Goal: Task Accomplishment & Management: Use online tool/utility

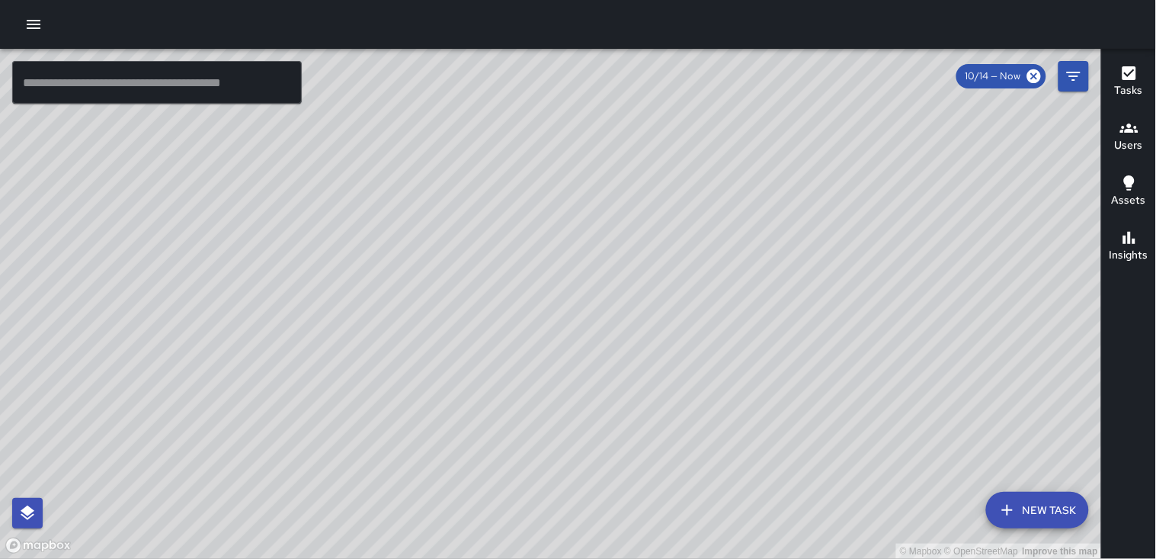
click at [40, 25] on icon "button" at bounding box center [33, 24] width 18 height 18
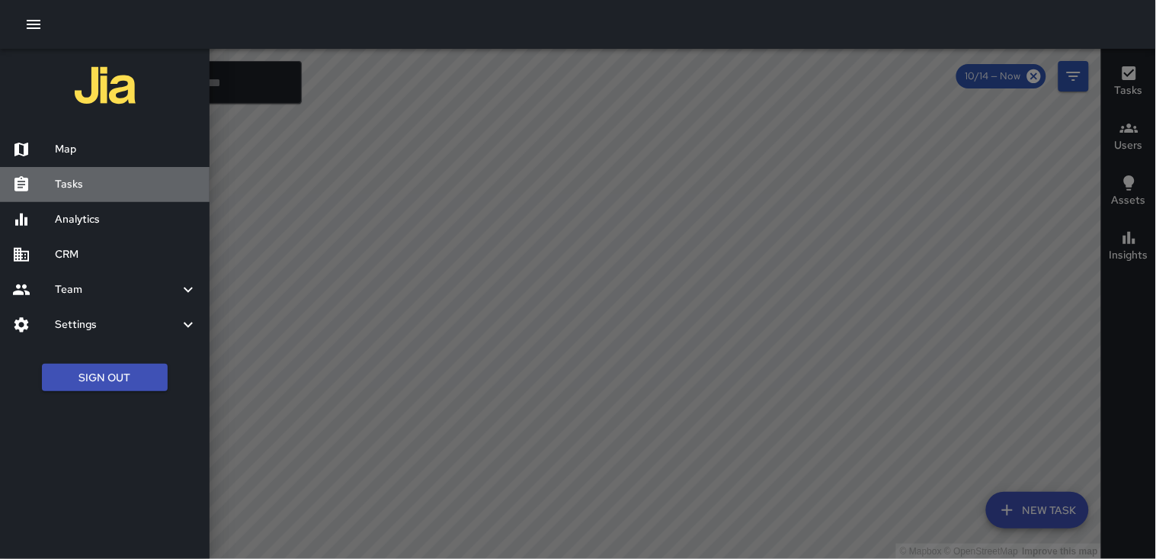
click at [79, 188] on h6 "Tasks" at bounding box center [126, 184] width 143 height 17
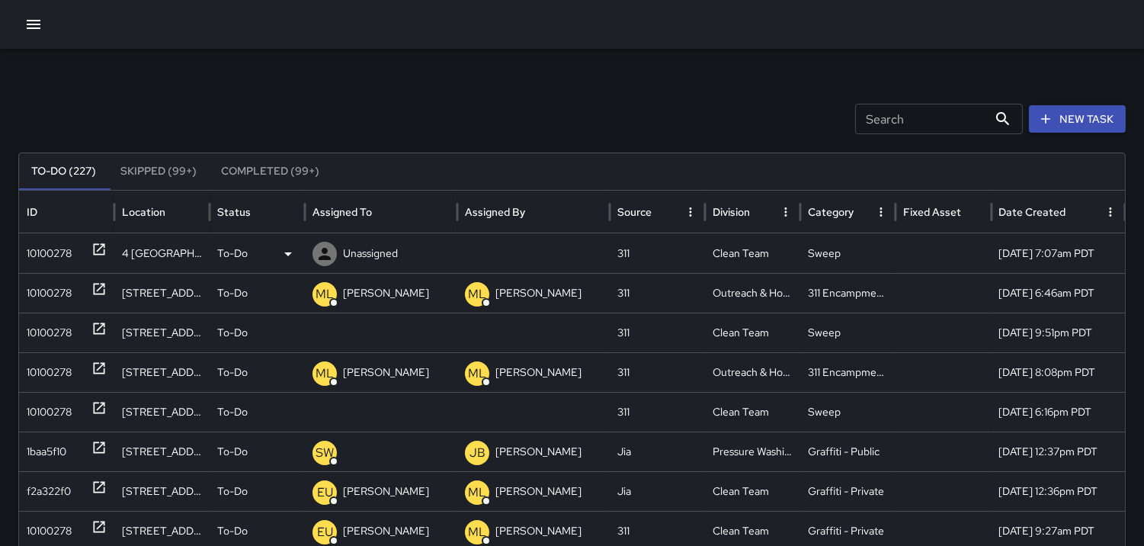
click at [75, 252] on div "10100278" at bounding box center [67, 253] width 80 height 39
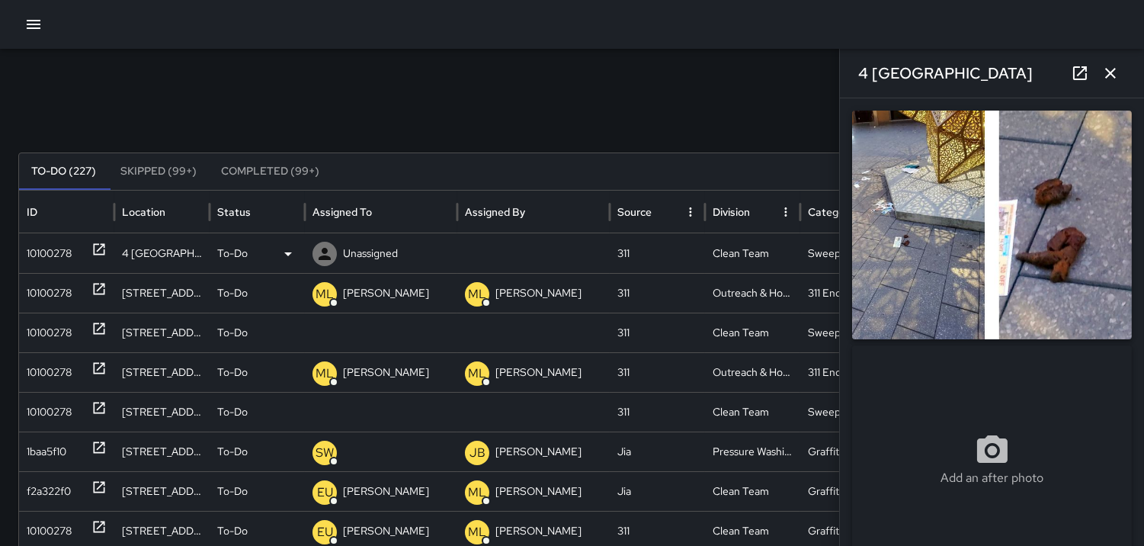
type input "**********"
click at [323, 252] on icon at bounding box center [325, 254] width 12 height 12
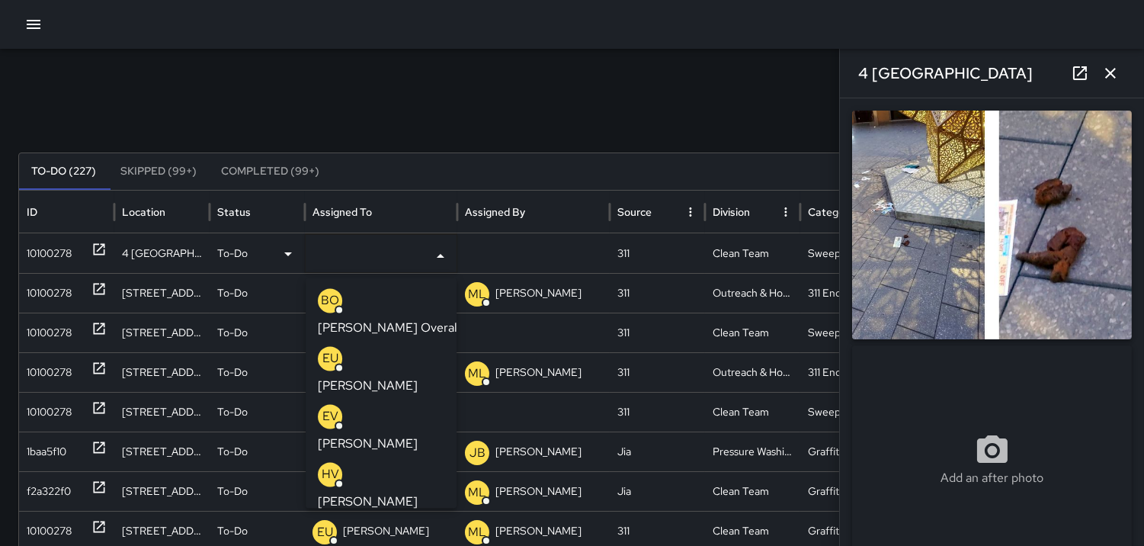
click at [322, 296] on p "BO" at bounding box center [330, 300] width 18 height 18
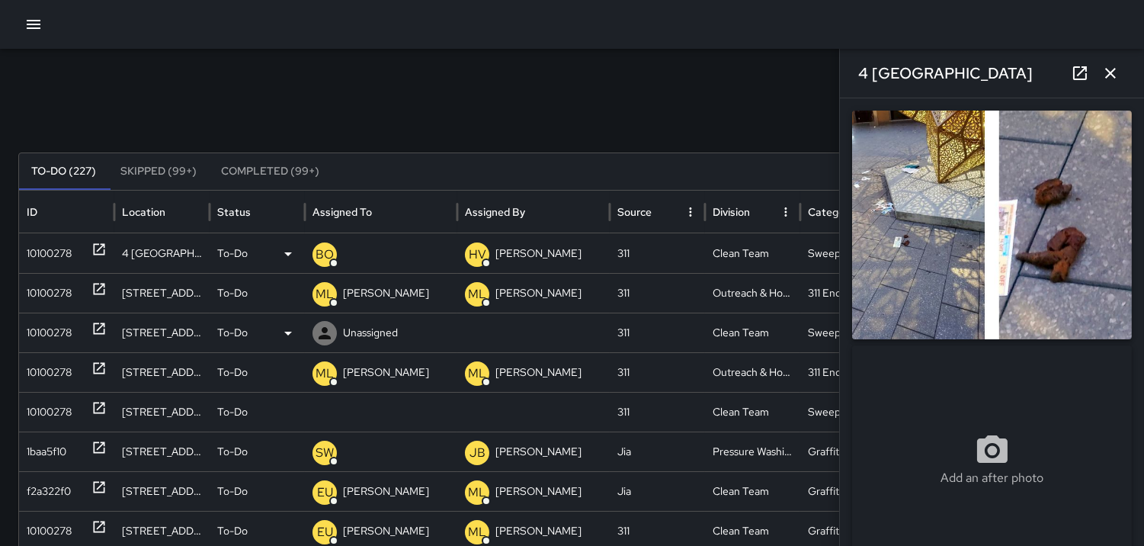
click at [50, 329] on div "10100278" at bounding box center [49, 332] width 45 height 39
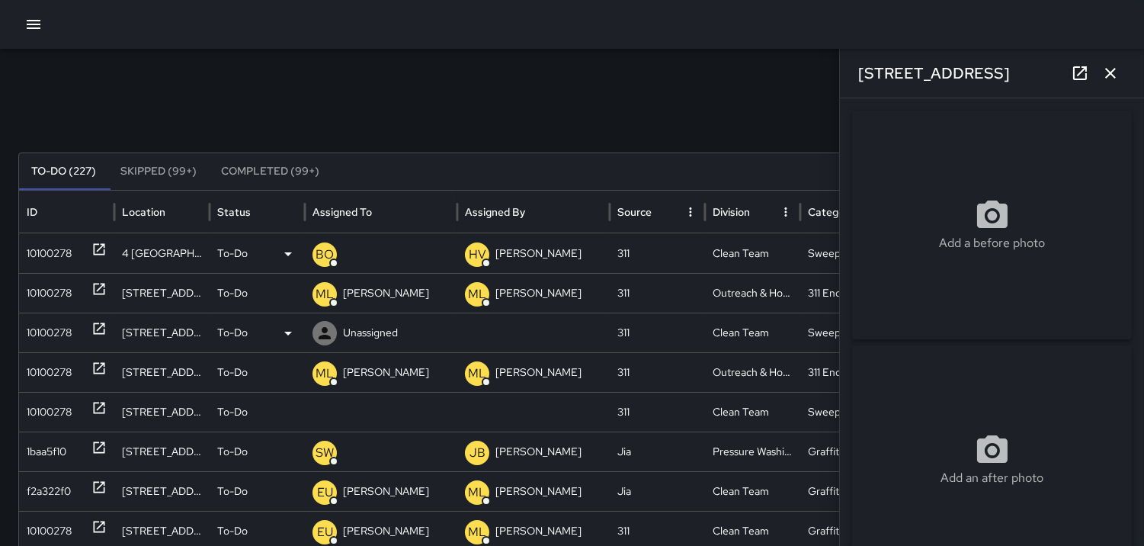
type input "**********"
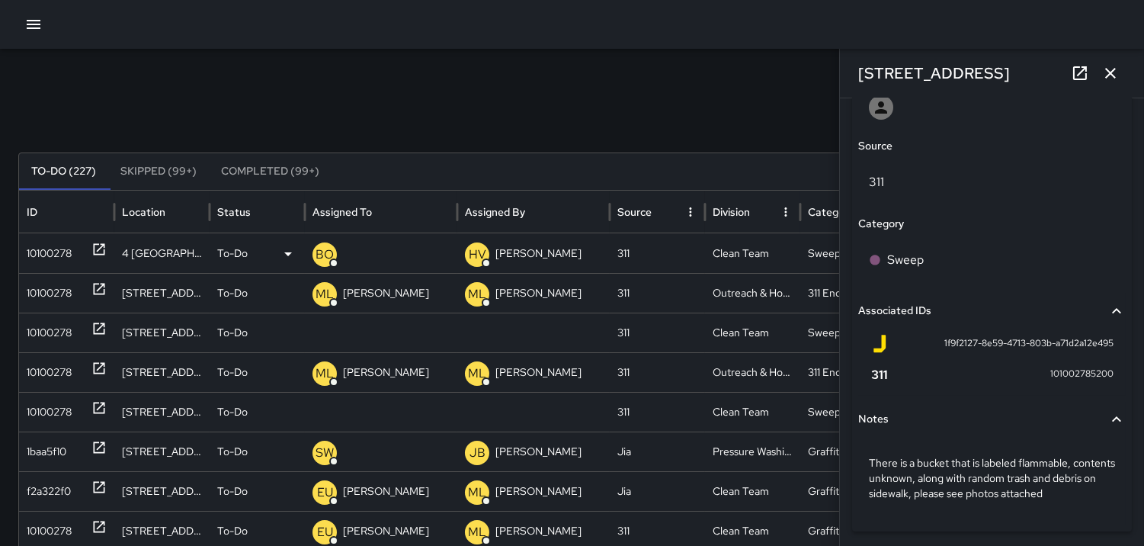
scroll to position [878, 0]
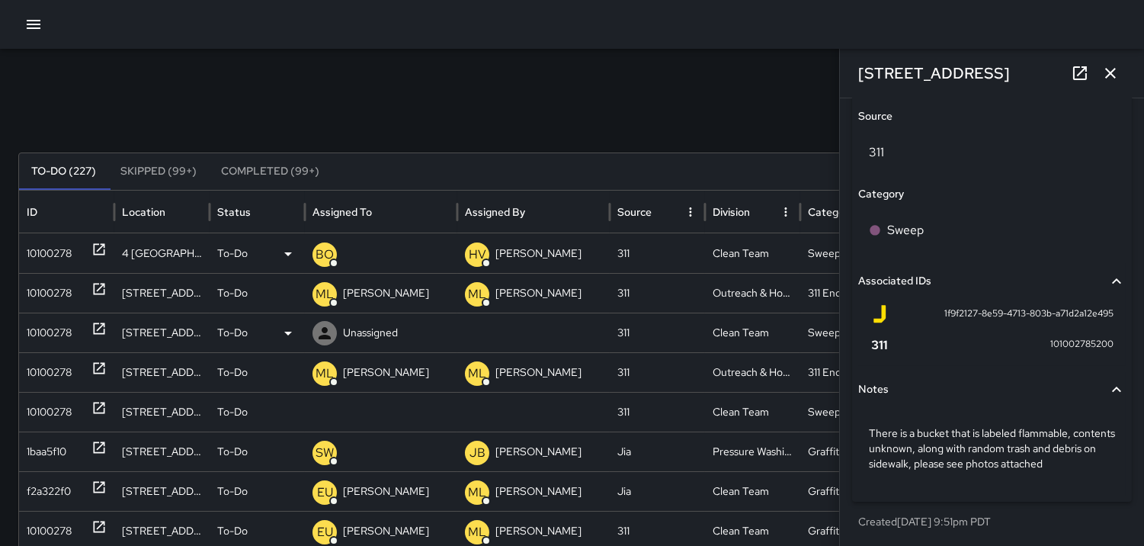
click at [329, 332] on icon at bounding box center [325, 333] width 18 height 18
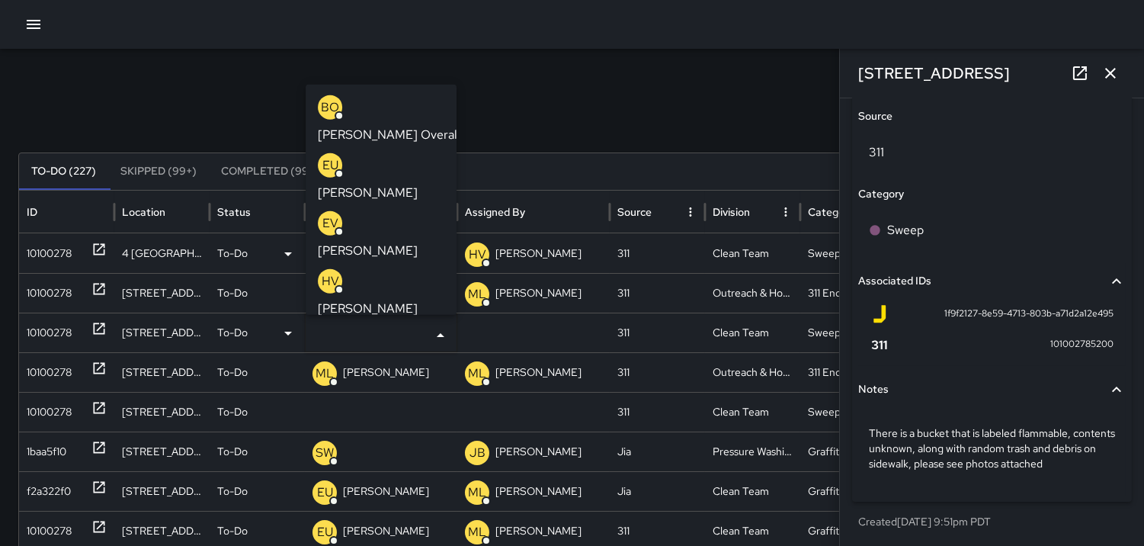
click at [326, 271] on p "HV" at bounding box center [331, 280] width 18 height 18
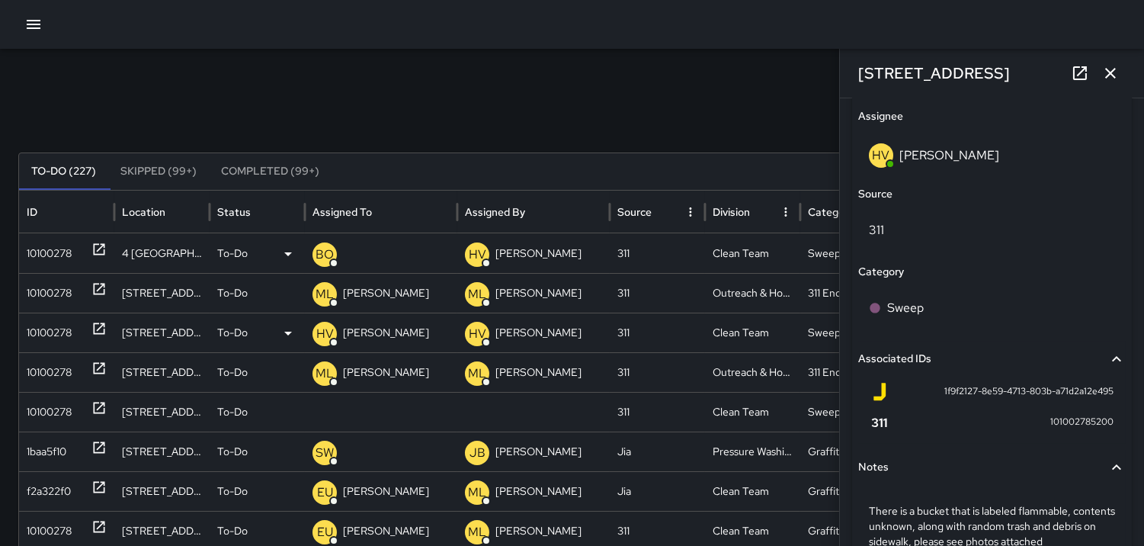
scroll to position [956, 0]
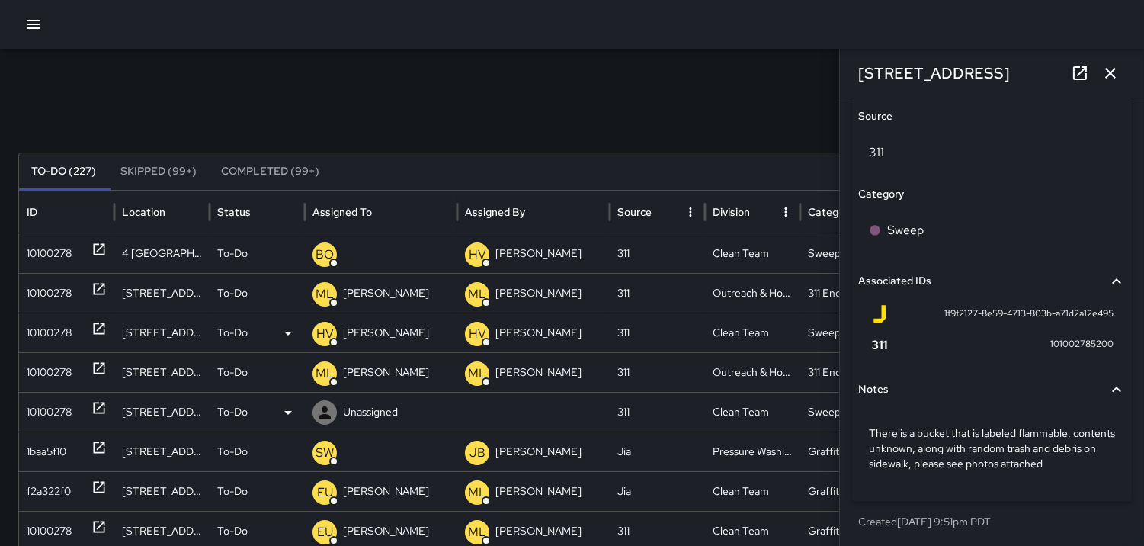
drag, startPoint x: 51, startPoint y: 406, endPoint x: 59, endPoint y: 407, distance: 7.7
click at [56, 407] on div "10100278" at bounding box center [49, 412] width 45 height 39
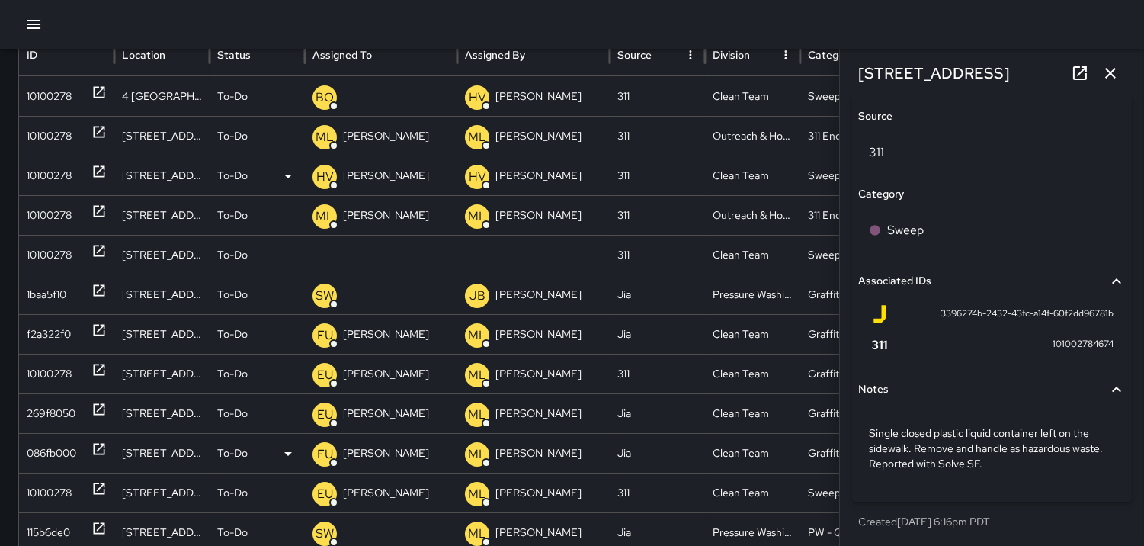
scroll to position [113, 0]
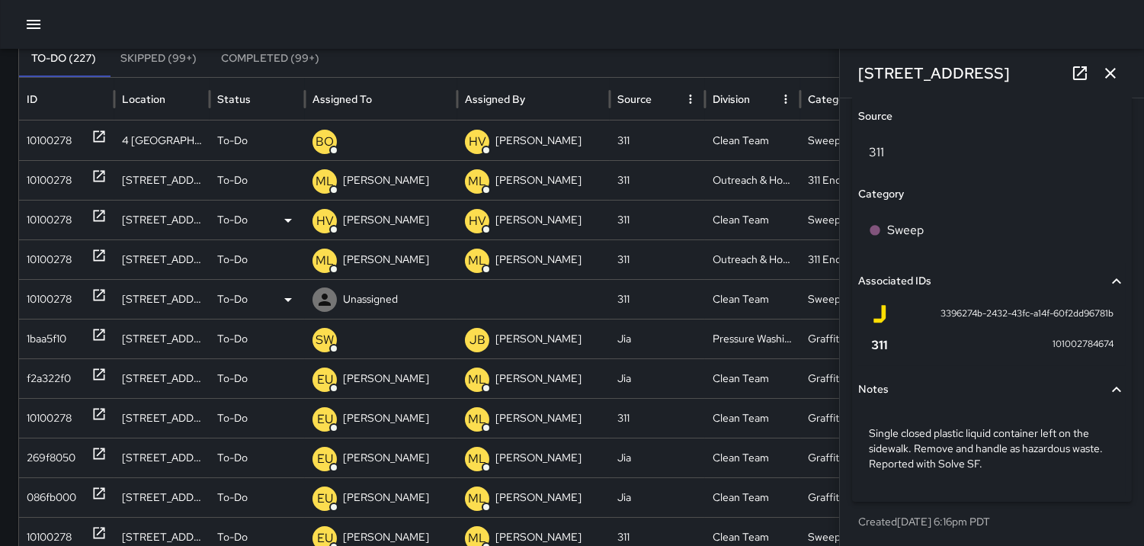
click at [323, 301] on icon at bounding box center [325, 300] width 12 height 12
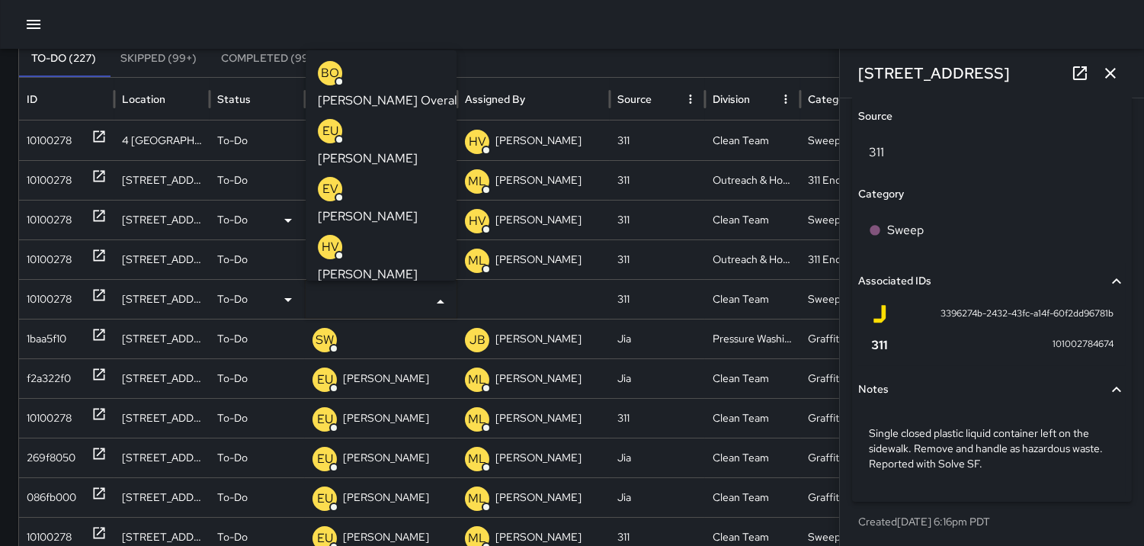
click at [331, 238] on p "HV" at bounding box center [331, 247] width 18 height 18
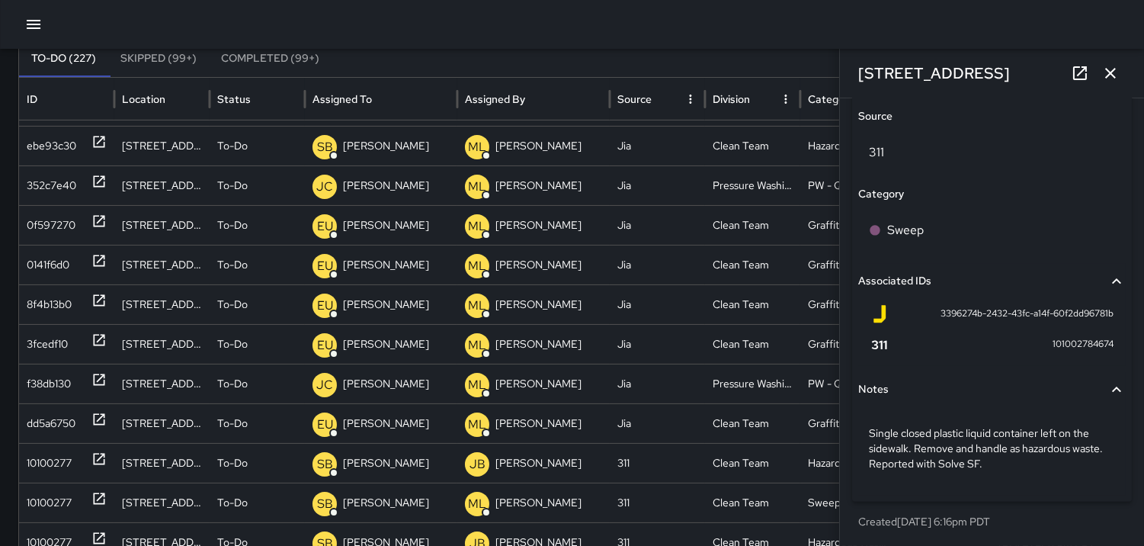
scroll to position [633, 0]
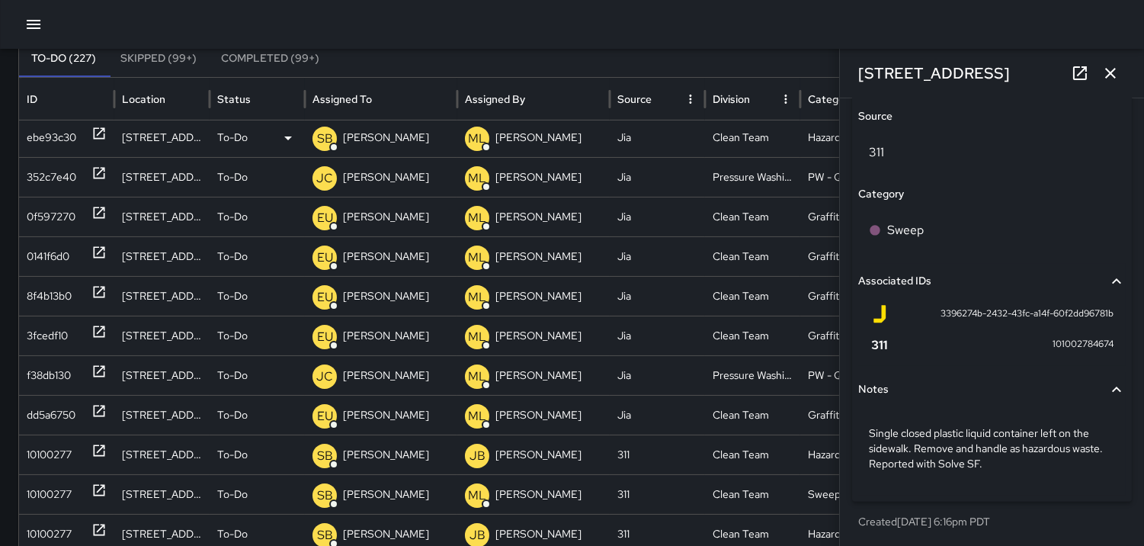
click at [46, 138] on div "ebe93c30" at bounding box center [52, 137] width 50 height 39
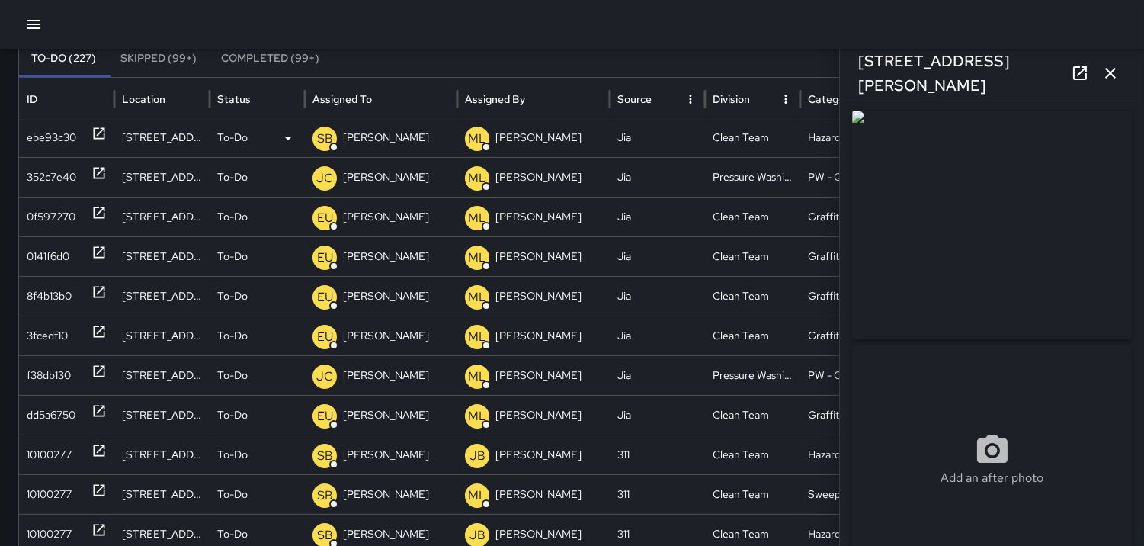
type input "**********"
click at [323, 211] on p "EU" at bounding box center [325, 218] width 16 height 18
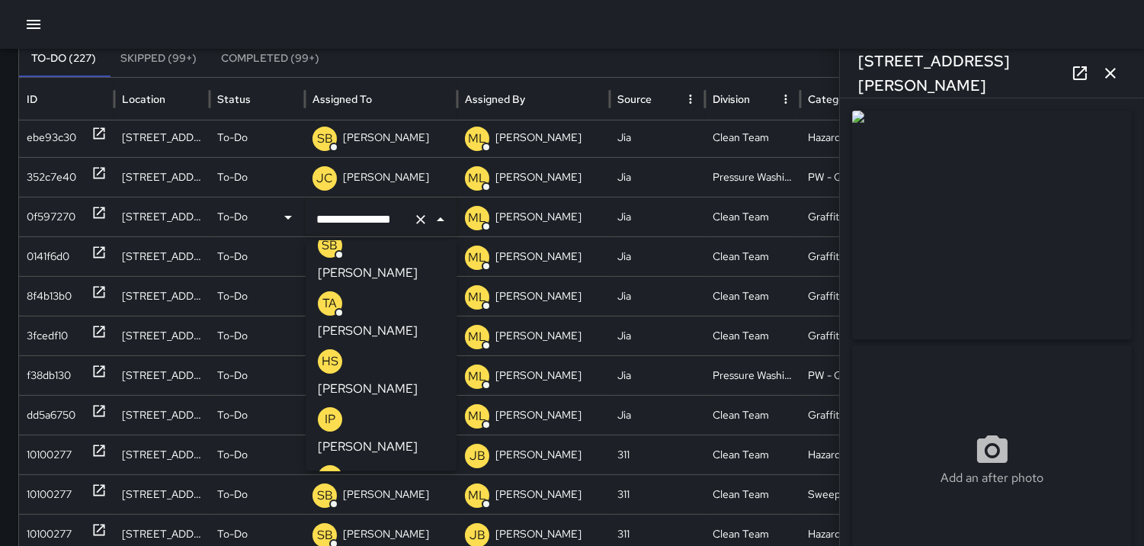
scroll to position [508, 0]
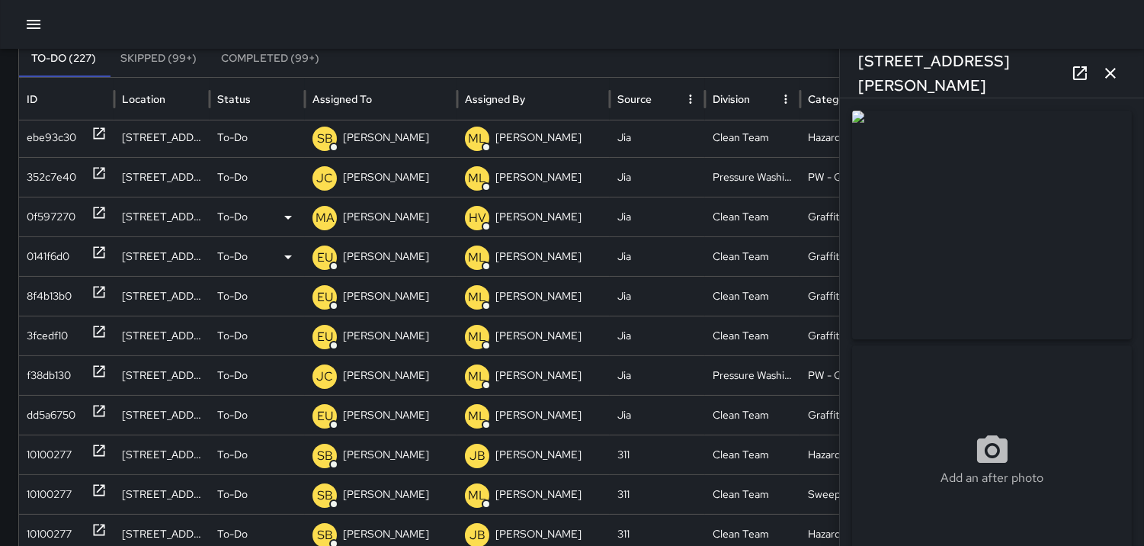
click at [321, 252] on p "EU" at bounding box center [325, 258] width 16 height 18
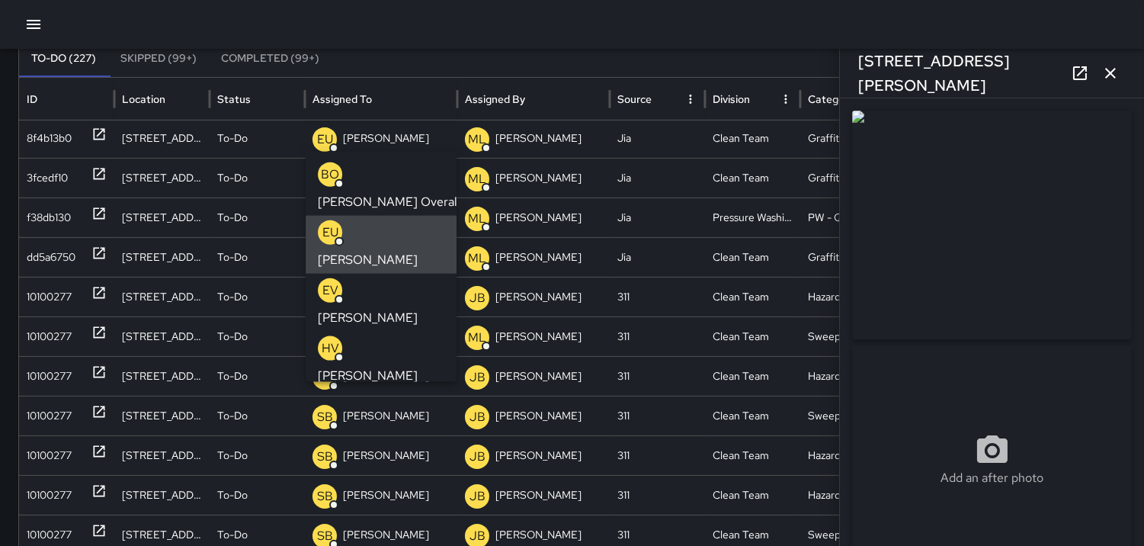
scroll to position [0, 0]
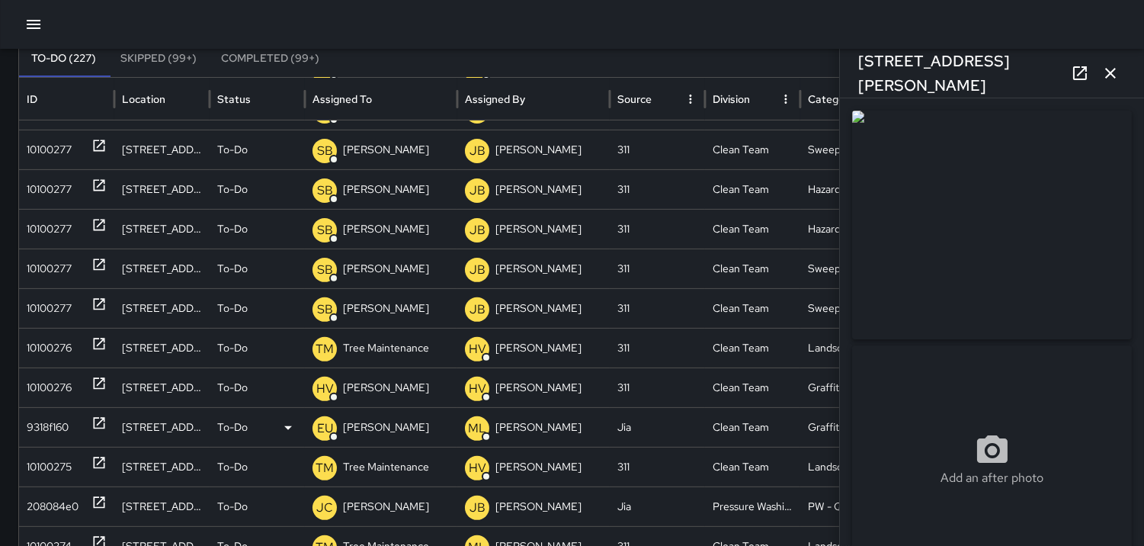
click at [322, 427] on p "EU" at bounding box center [325, 428] width 16 height 18
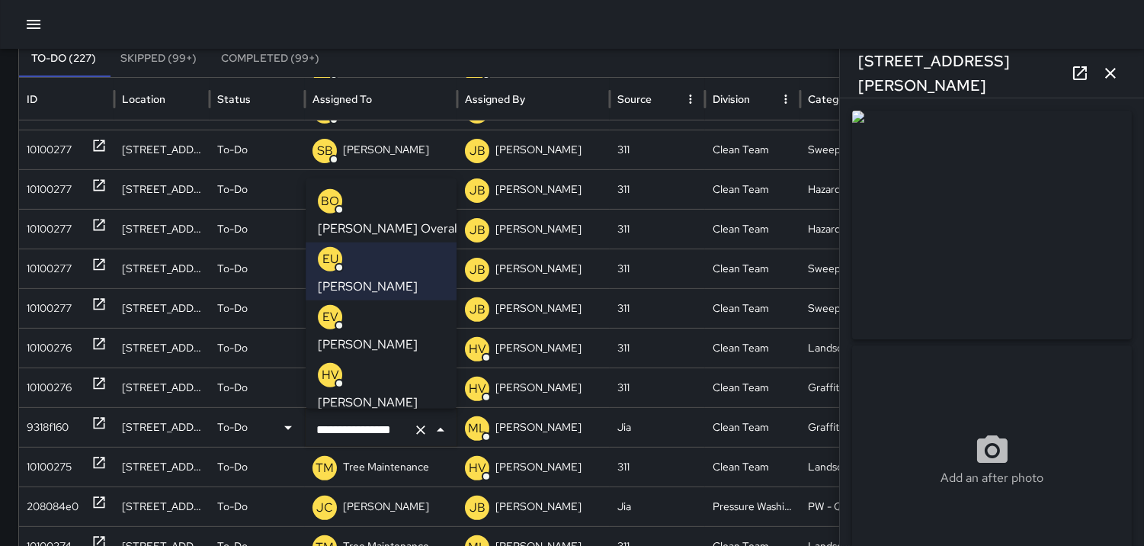
click at [323, 191] on p "BO" at bounding box center [330, 200] width 18 height 18
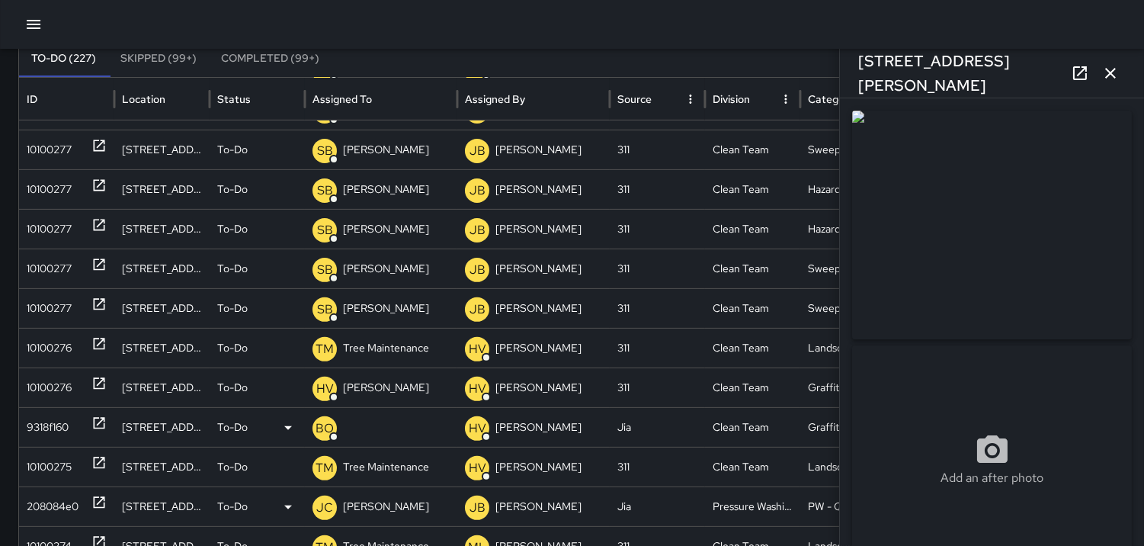
click at [325, 508] on p "JC" at bounding box center [324, 508] width 17 height 18
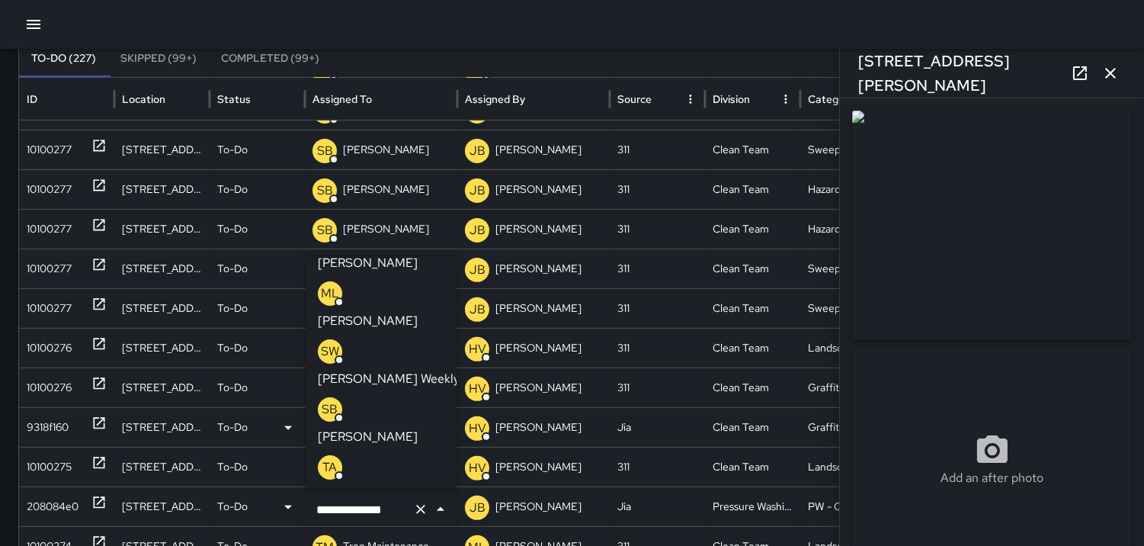
scroll to position [192, 0]
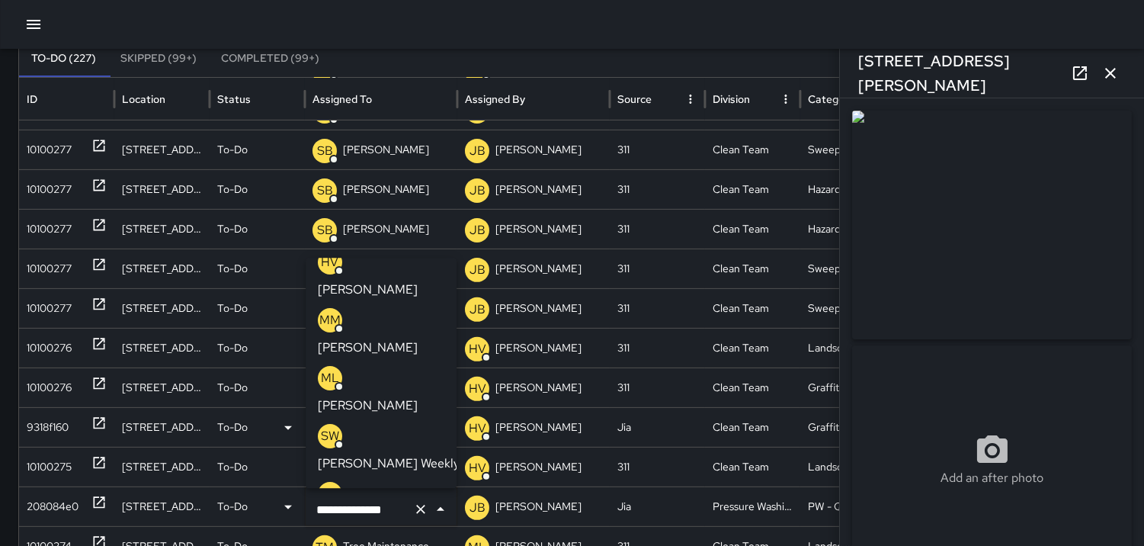
click at [332, 427] on p "SW" at bounding box center [330, 436] width 18 height 18
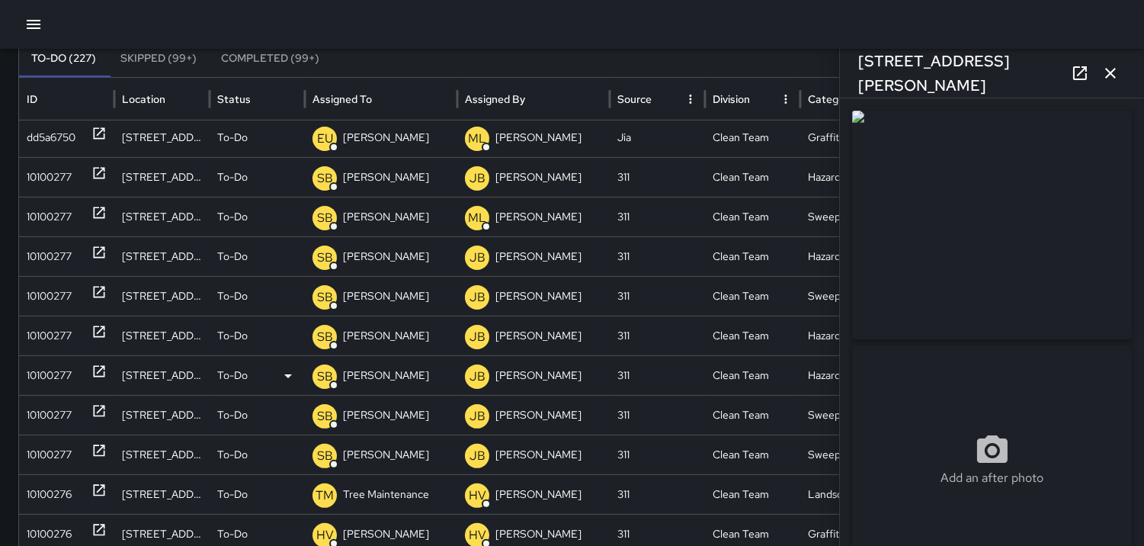
scroll to position [932, 0]
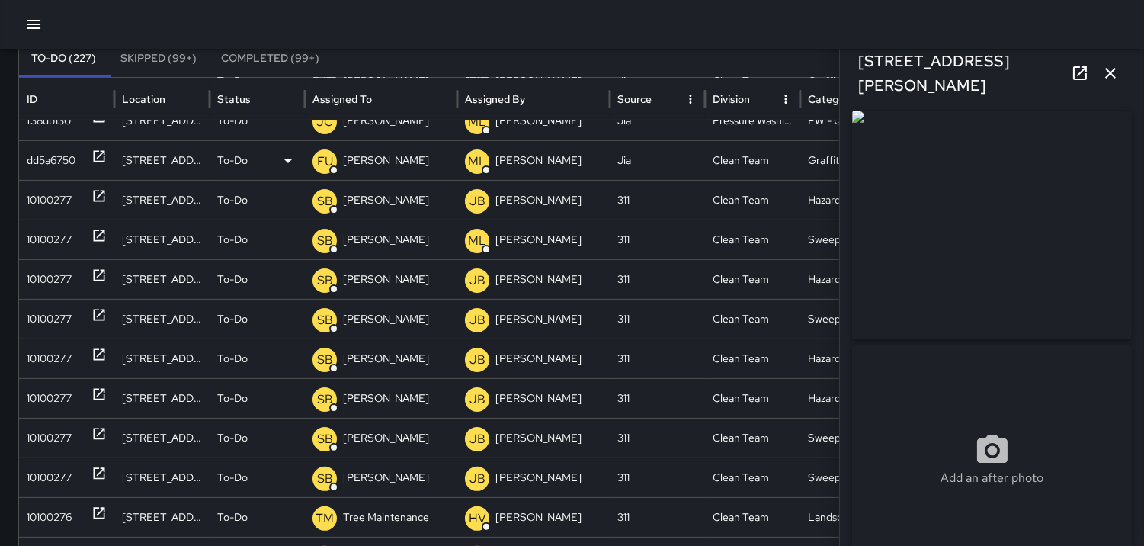
click at [319, 161] on p "EU" at bounding box center [325, 161] width 16 height 18
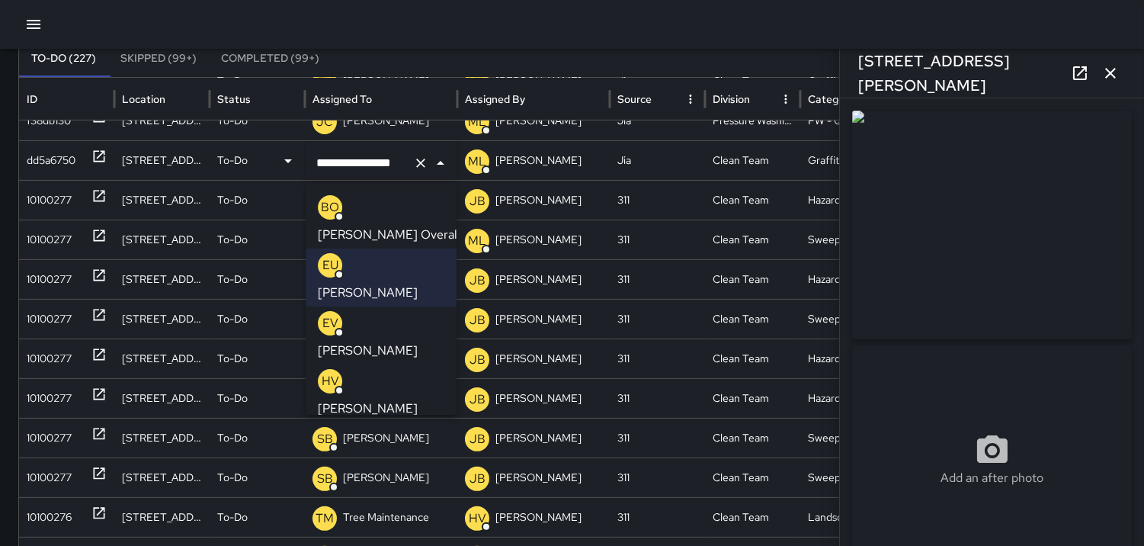
click at [326, 202] on p "BO" at bounding box center [330, 207] width 18 height 18
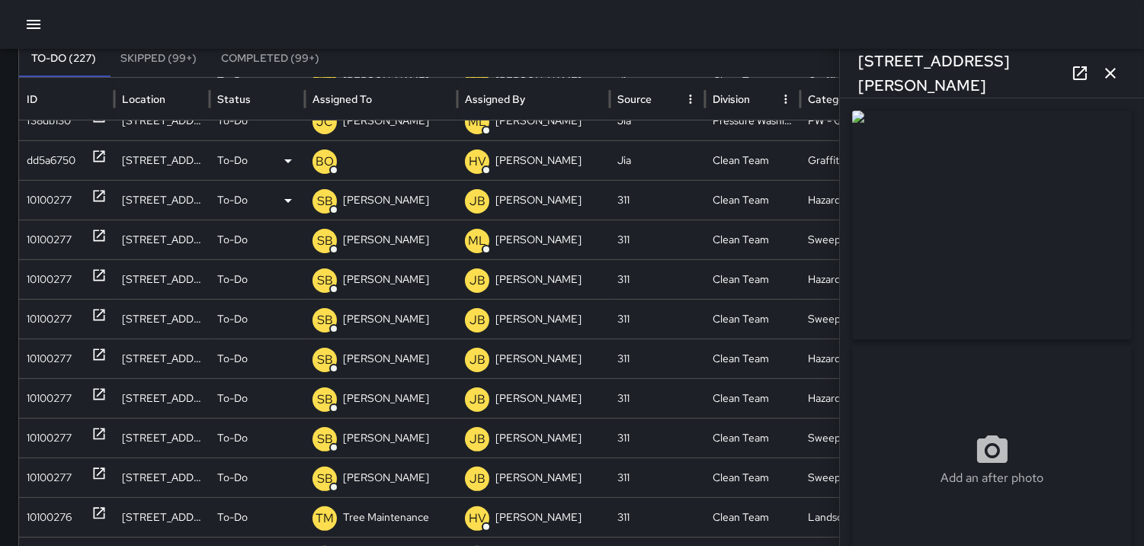
scroll to position [791, 0]
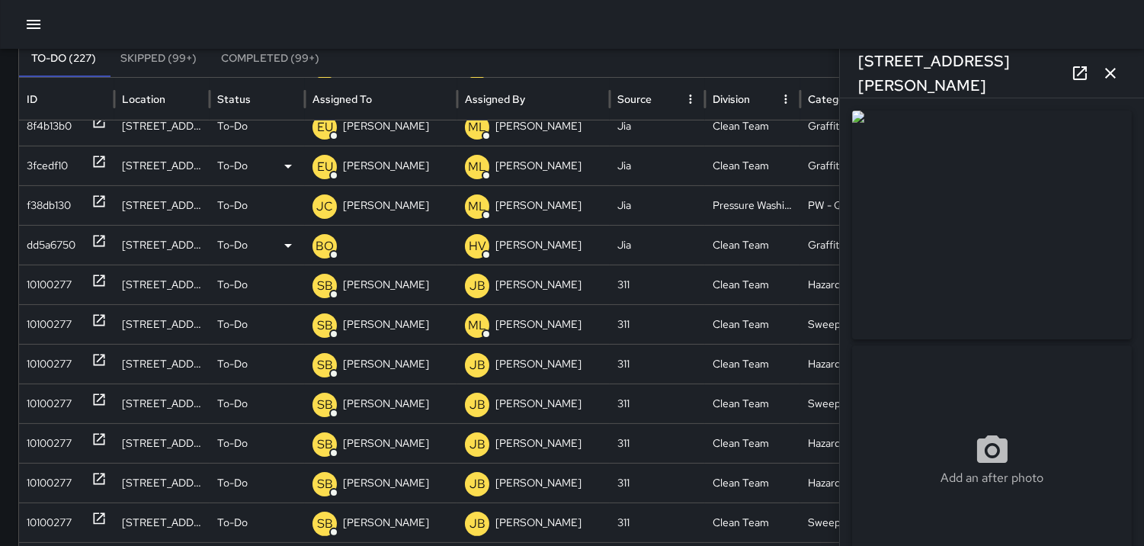
click at [317, 162] on p "EU" at bounding box center [325, 167] width 16 height 18
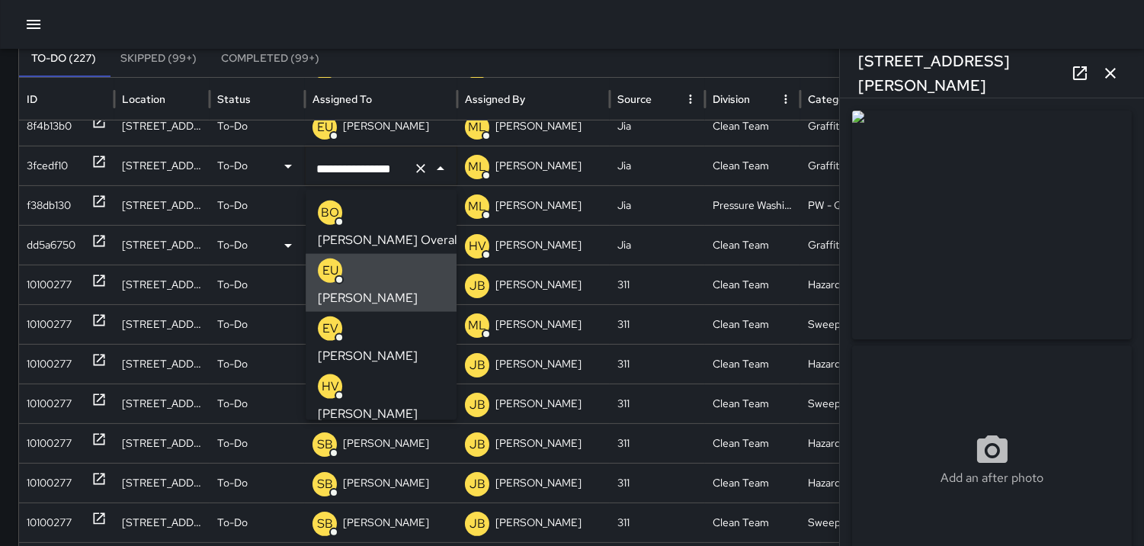
scroll to position [0, 8]
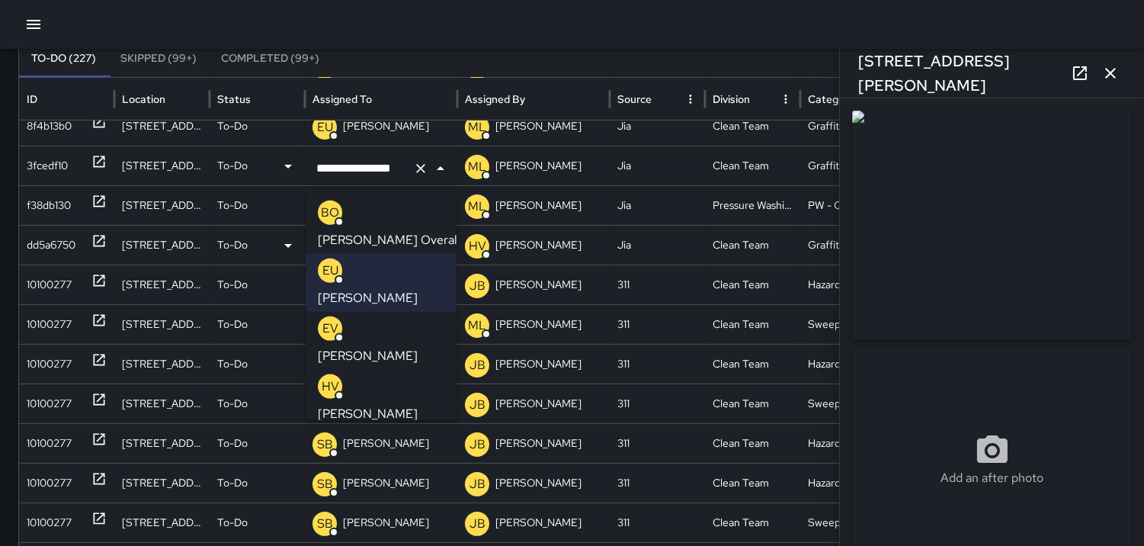
click at [326, 201] on div "BO" at bounding box center [330, 213] width 24 height 24
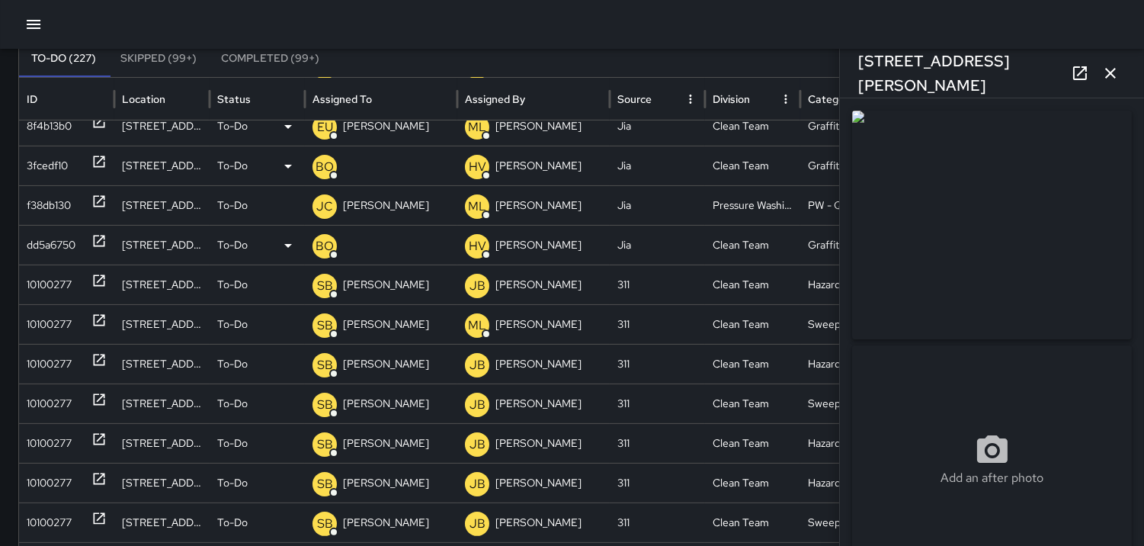
click at [320, 124] on p "EU" at bounding box center [325, 127] width 16 height 18
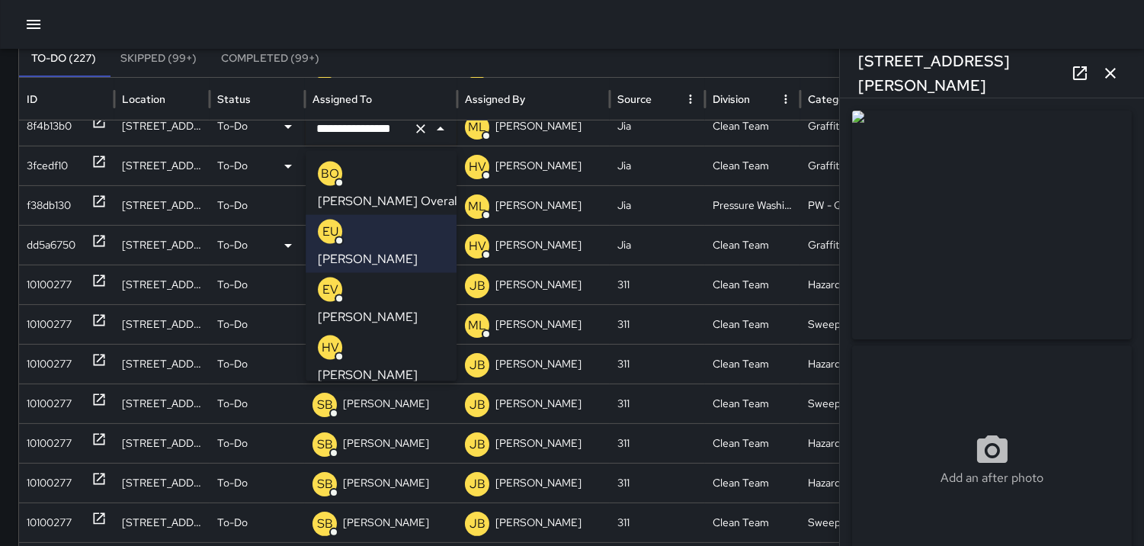
click at [332, 165] on p "BO" at bounding box center [330, 174] width 18 height 18
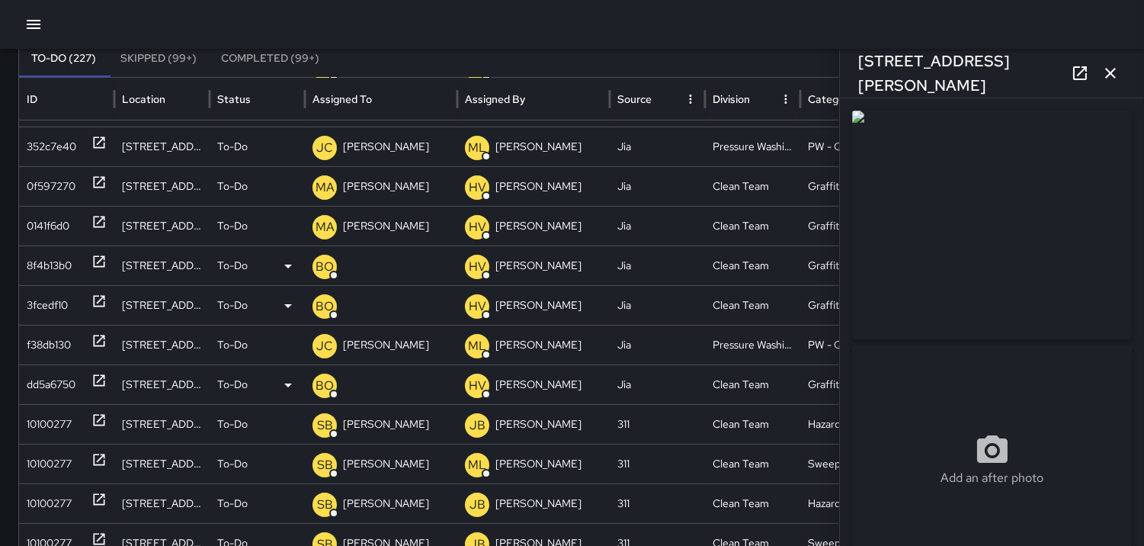
scroll to position [633, 0]
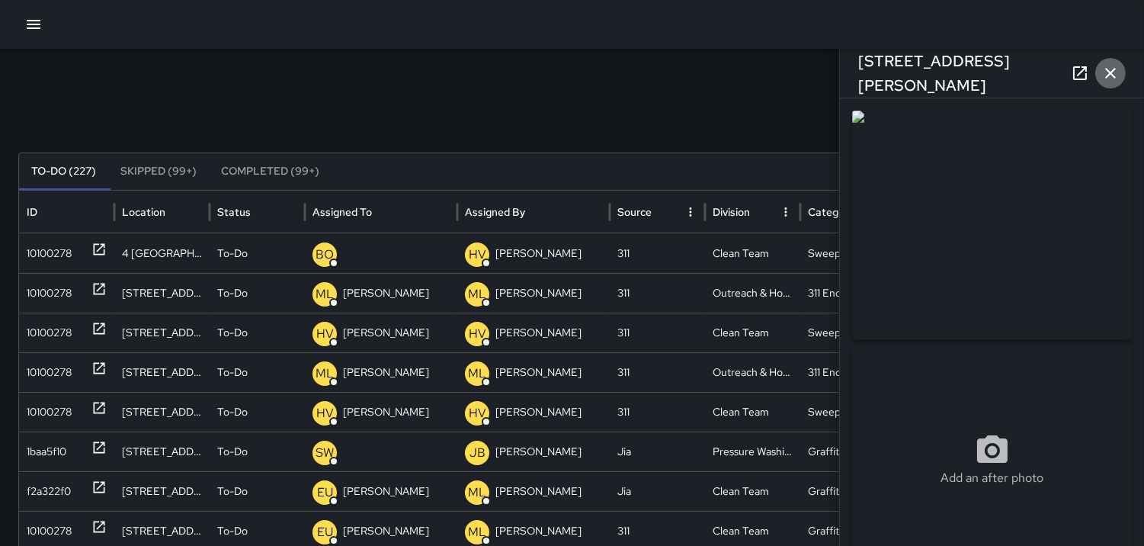
click at [1110, 74] on icon "button" at bounding box center [1110, 73] width 11 height 11
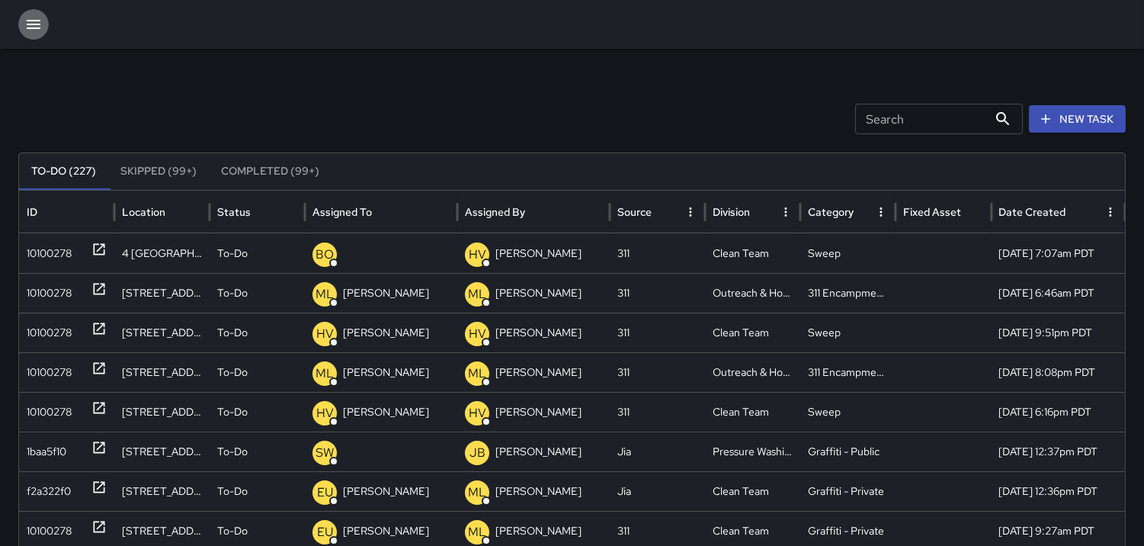
click at [33, 23] on icon "button" at bounding box center [33, 24] width 18 height 18
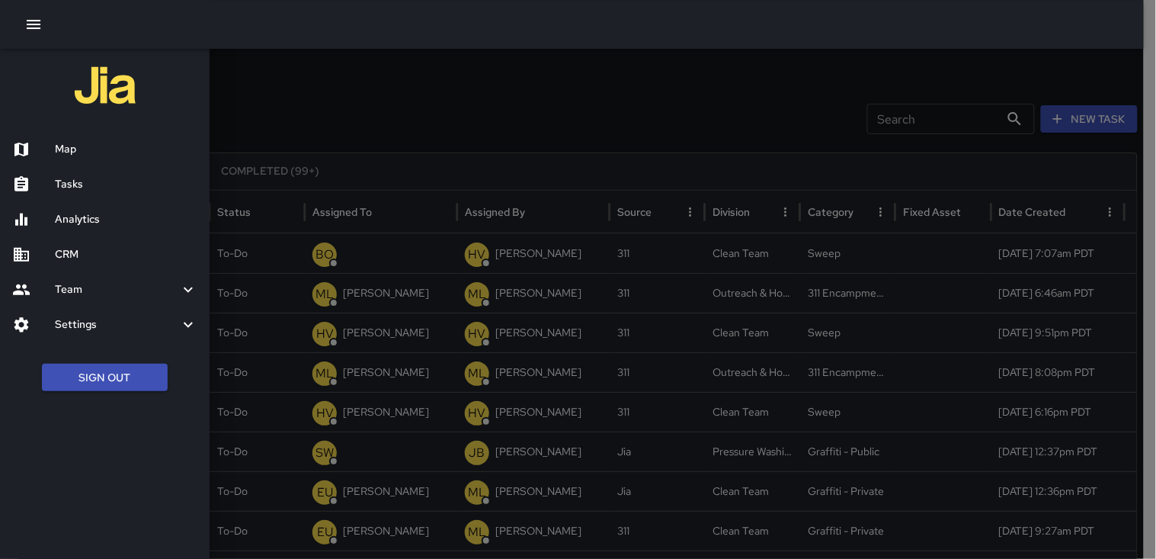
click at [84, 180] on h6 "Tasks" at bounding box center [126, 184] width 143 height 17
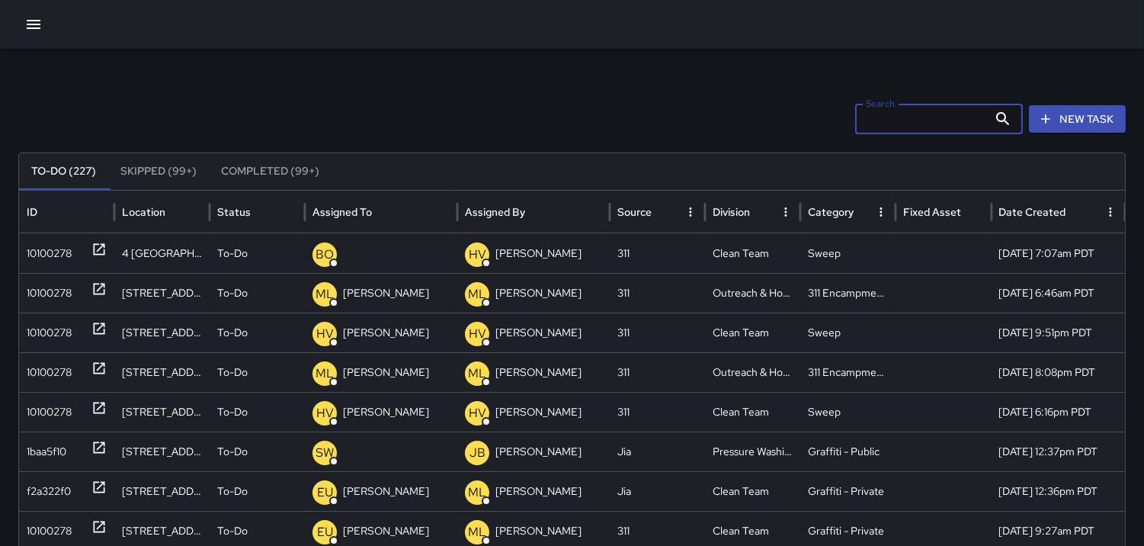
click at [877, 124] on input "Search" at bounding box center [921, 119] width 133 height 30
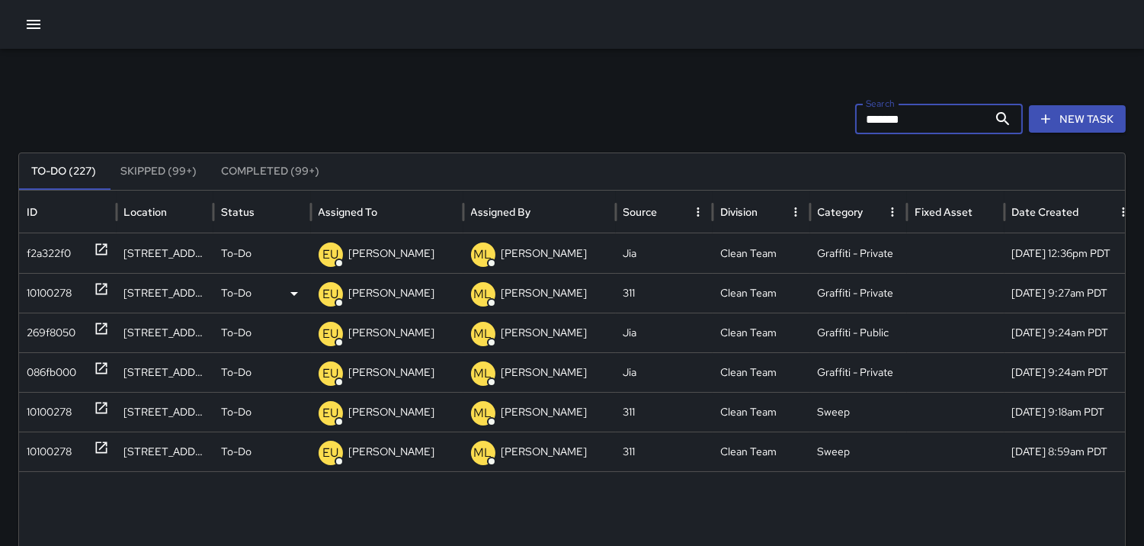
type input "*******"
click at [332, 294] on p "EU" at bounding box center [330, 294] width 16 height 18
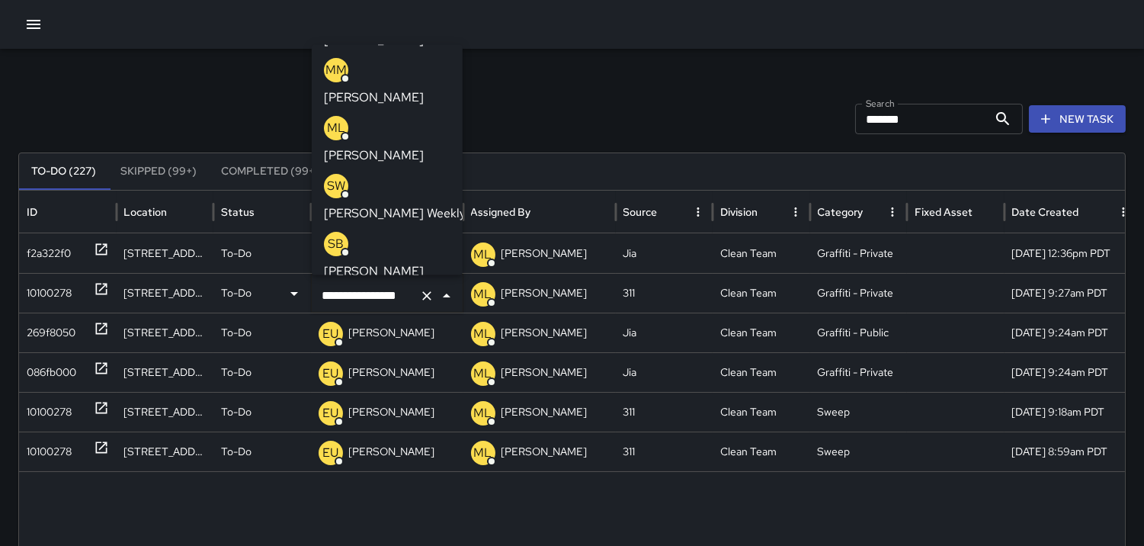
scroll to position [254, 0]
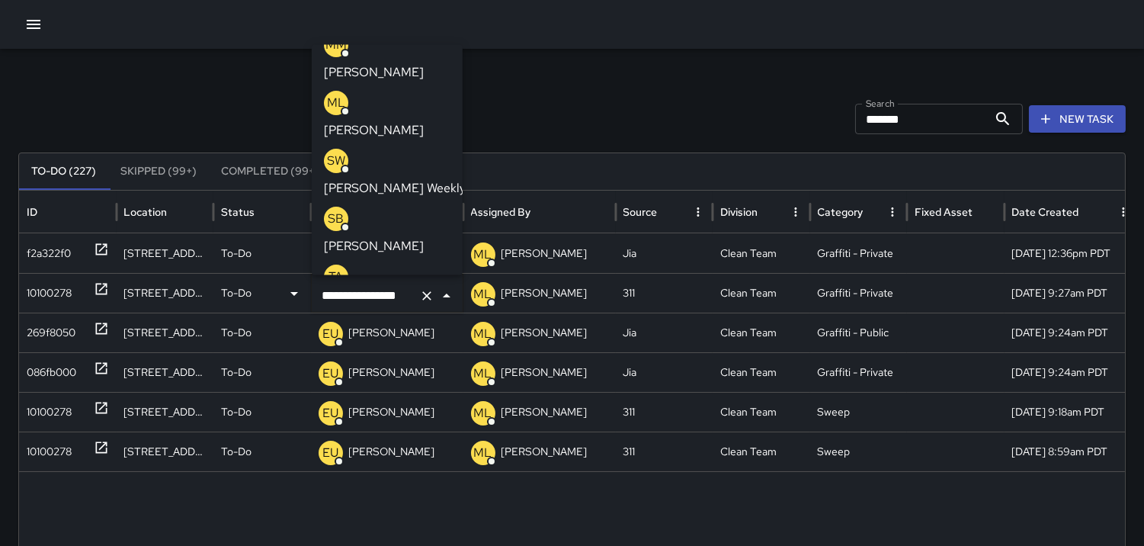
click at [336, 383] on p "IP" at bounding box center [336, 392] width 11 height 18
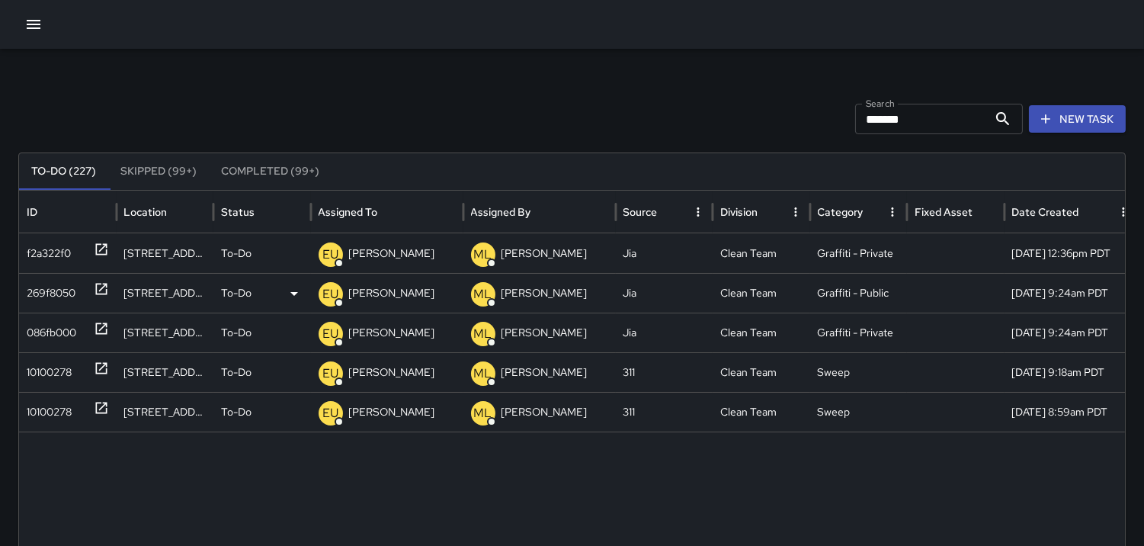
click at [332, 290] on p "EU" at bounding box center [330, 294] width 16 height 18
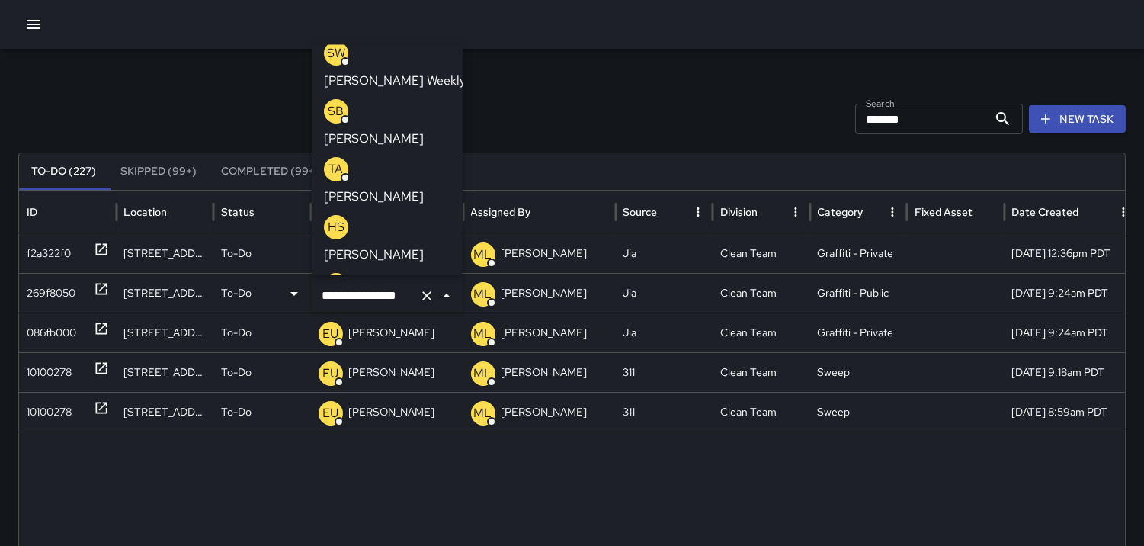
scroll to position [277, 0]
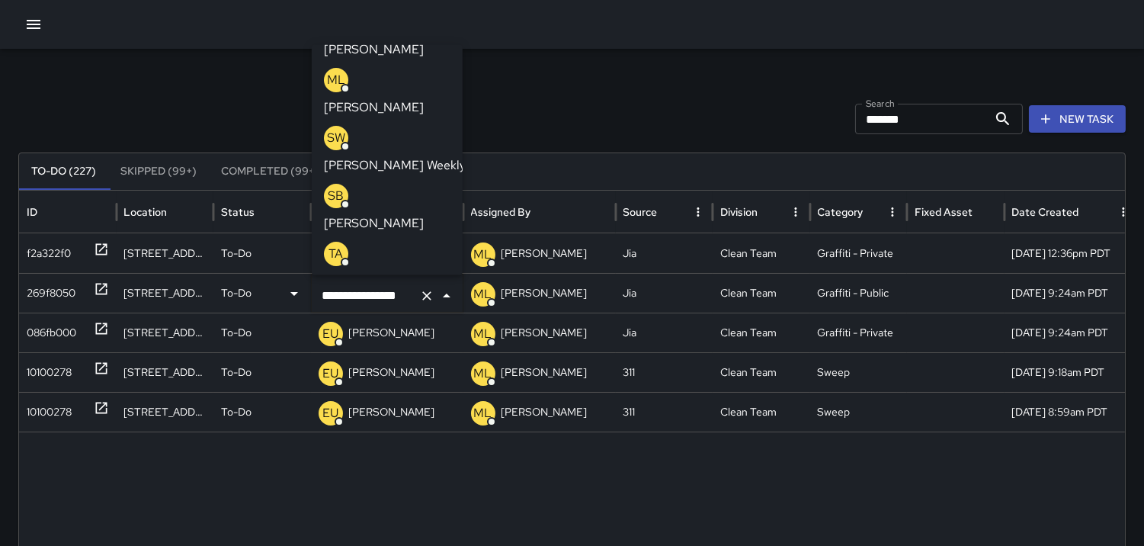
click at [335, 187] on p "SB" at bounding box center [336, 196] width 16 height 18
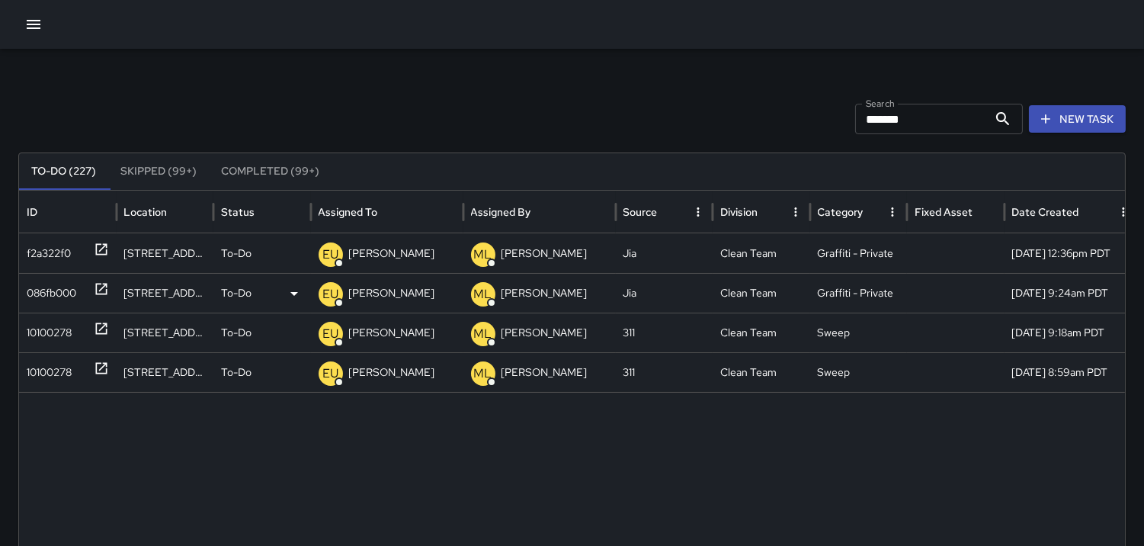
click at [64, 291] on div "086fb000" at bounding box center [52, 293] width 50 height 39
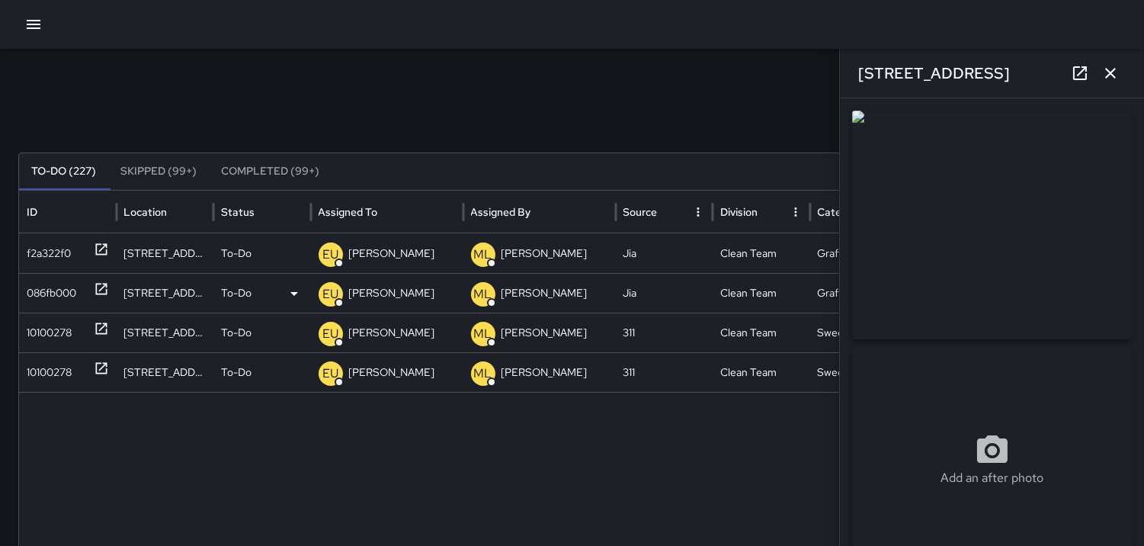
type input "**********"
click at [1012, 271] on img at bounding box center [992, 225] width 280 height 229
click at [326, 292] on p "EU" at bounding box center [330, 294] width 16 height 18
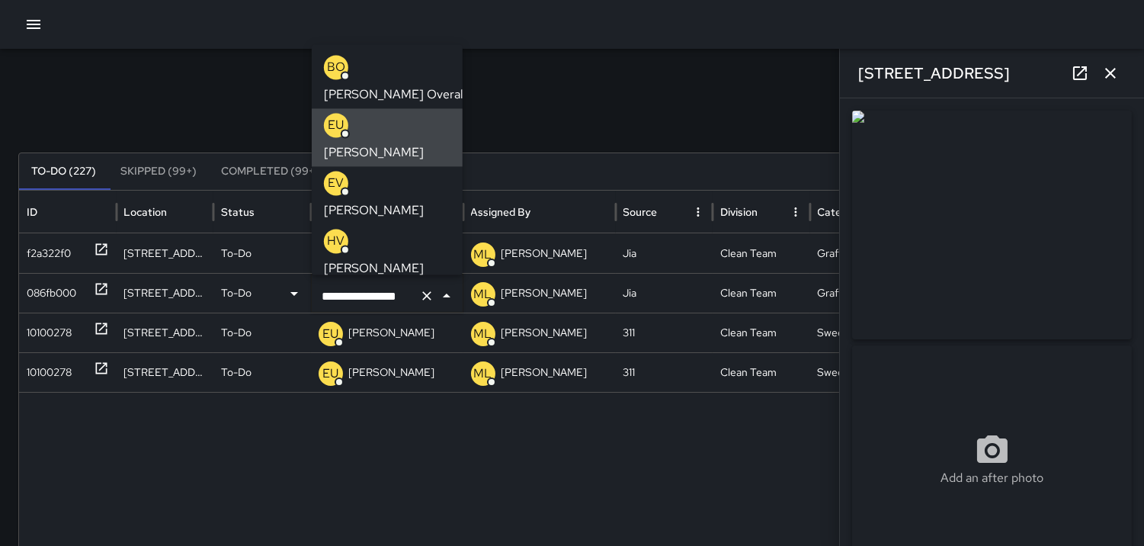
scroll to position [0, 8]
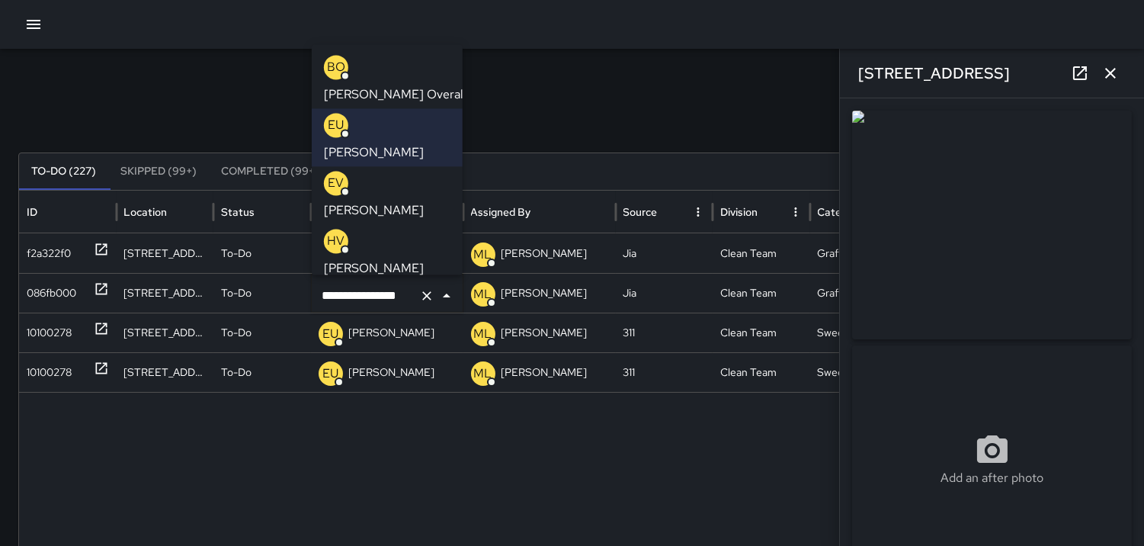
click at [332, 232] on p "HV" at bounding box center [336, 241] width 18 height 18
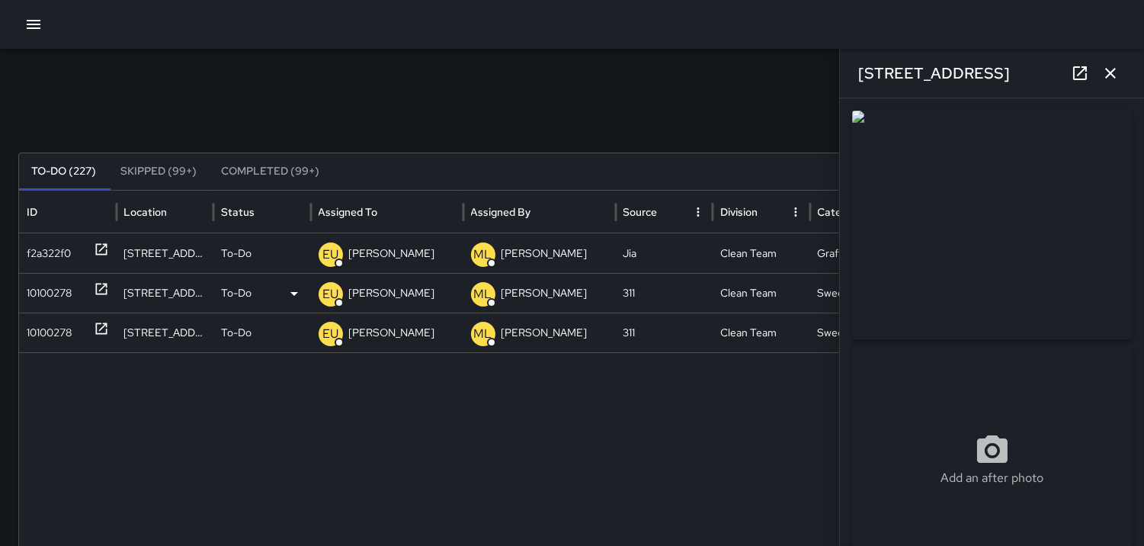
click at [46, 285] on div "10100278" at bounding box center [49, 293] width 45 height 39
click at [328, 295] on p "EU" at bounding box center [330, 294] width 16 height 18
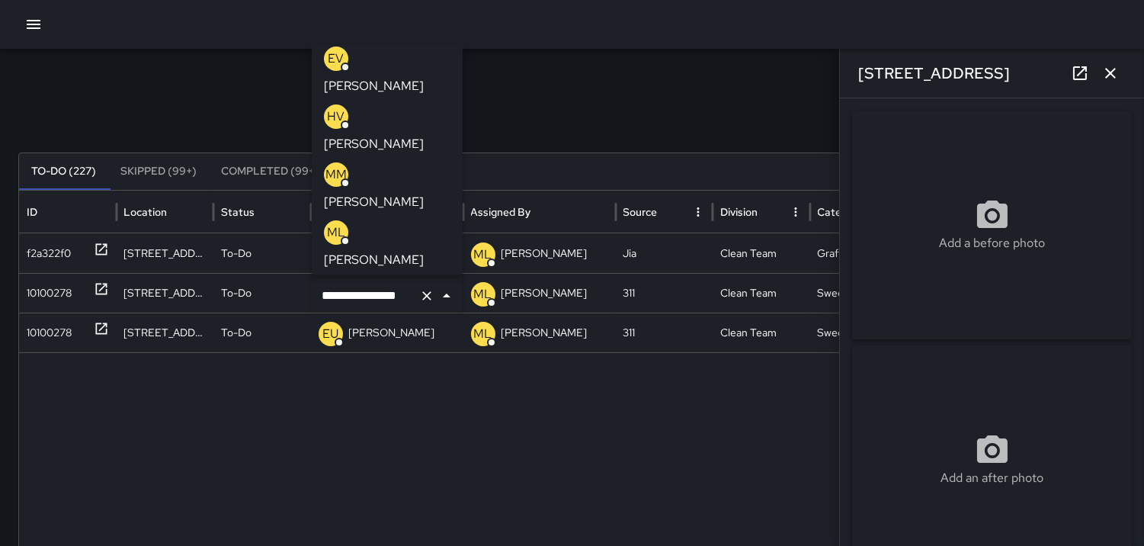
scroll to position [85, 0]
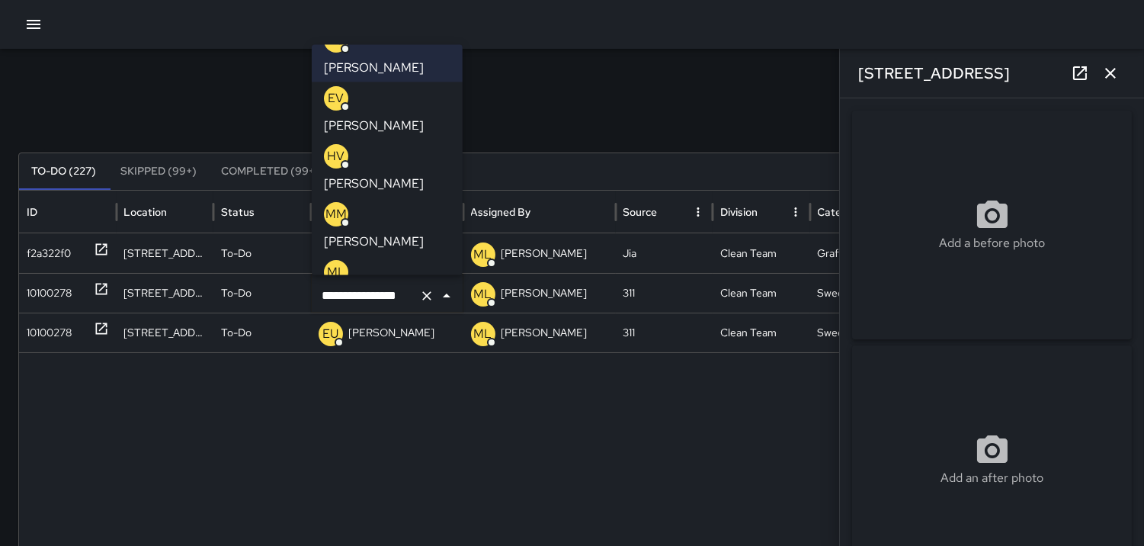
click at [336, 147] on p "HV" at bounding box center [336, 156] width 18 height 18
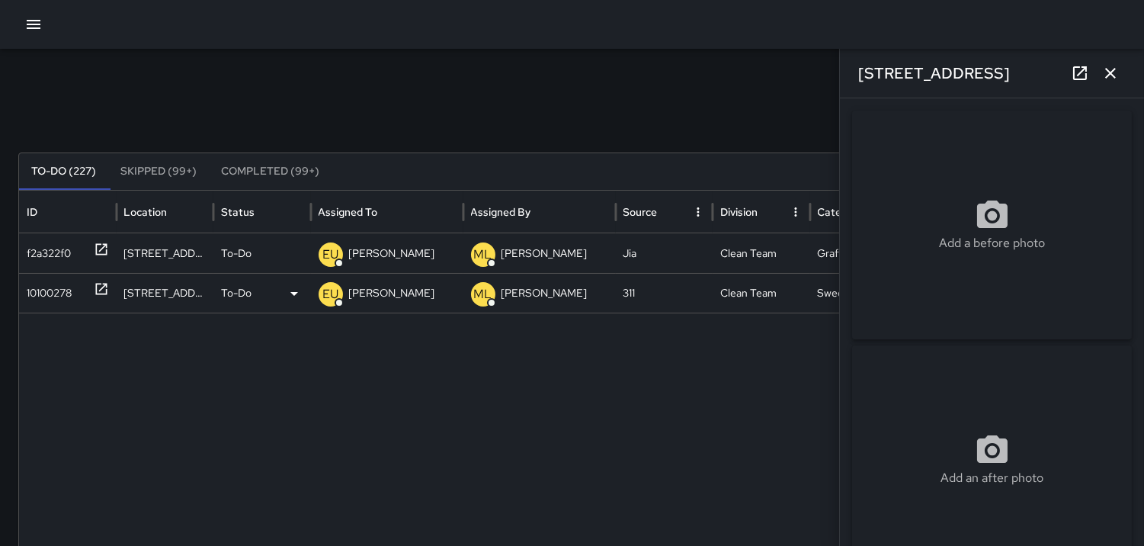
click at [54, 288] on div "10100278" at bounding box center [49, 293] width 45 height 39
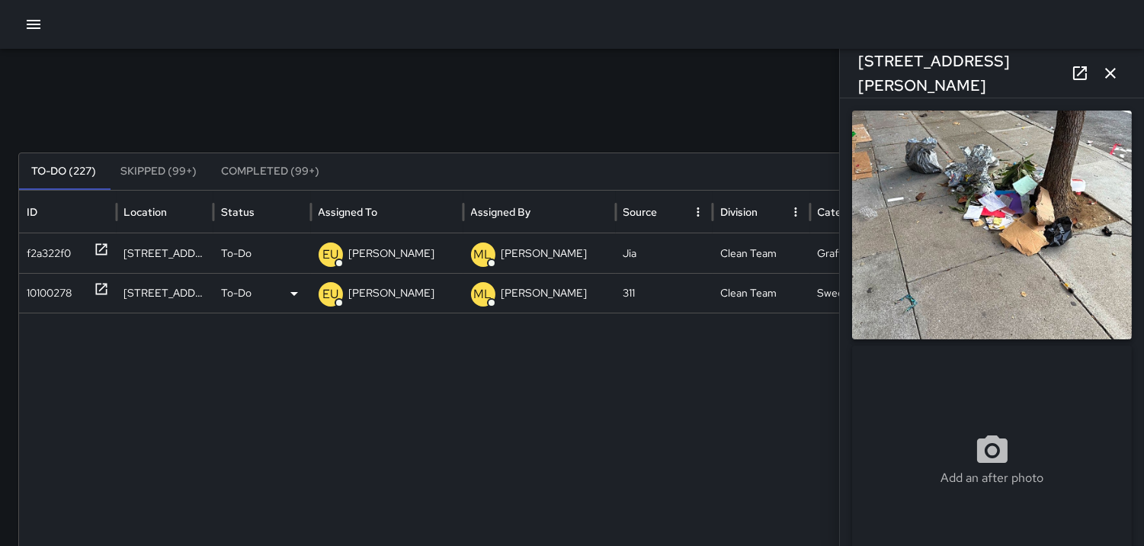
type input "**********"
click at [323, 291] on p "EU" at bounding box center [330, 294] width 16 height 18
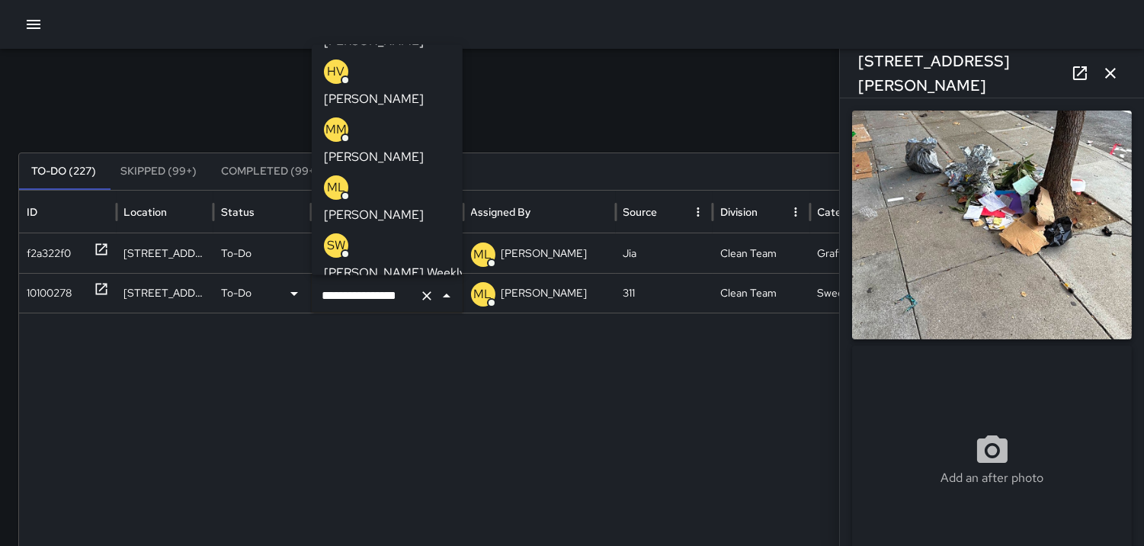
scroll to position [254, 0]
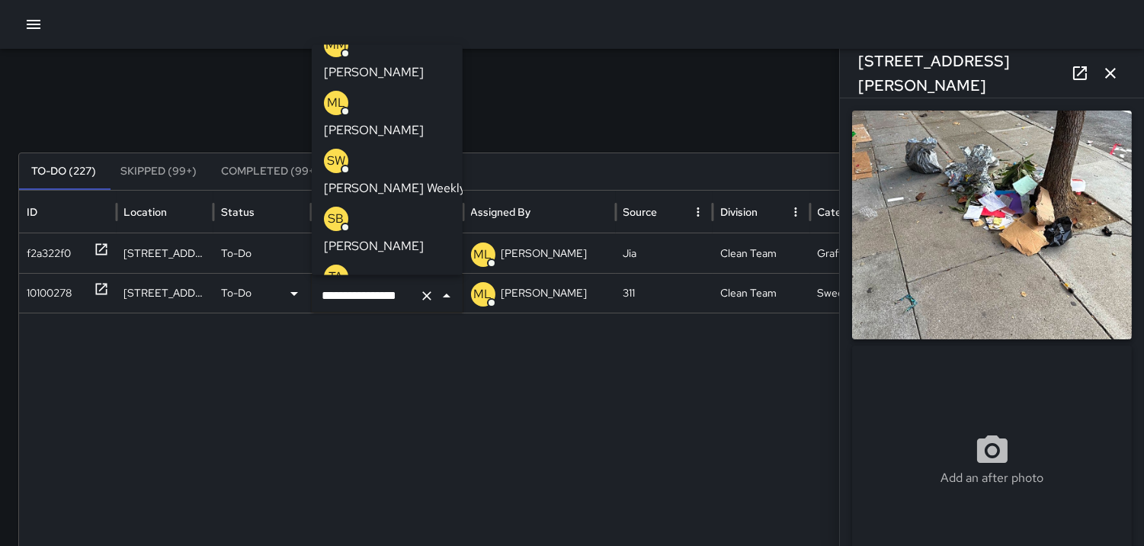
click at [338, 383] on p "IP" at bounding box center [336, 392] width 11 height 18
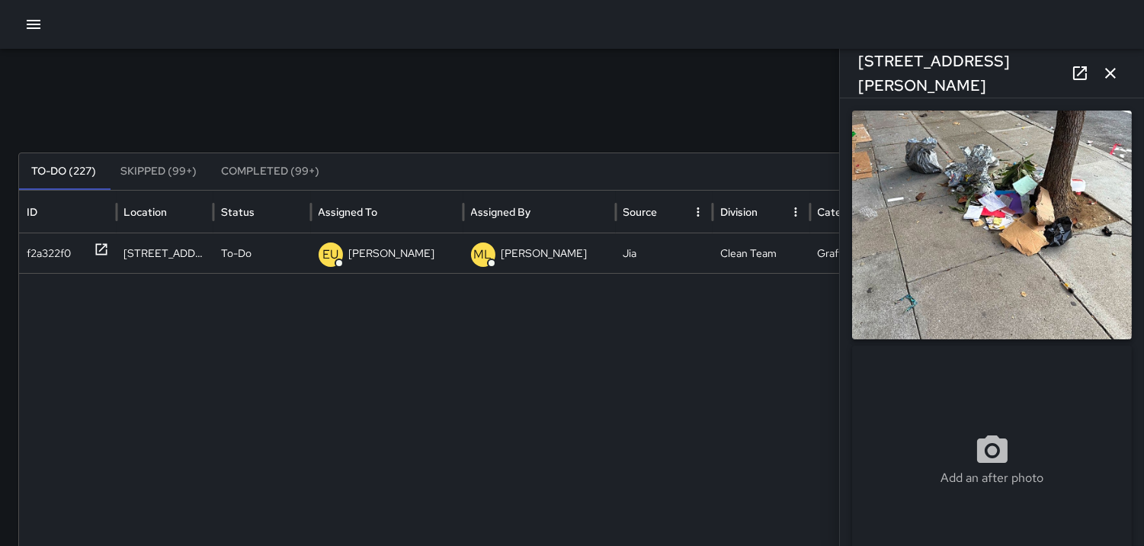
click at [1111, 75] on icon "button" at bounding box center [1111, 73] width 18 height 18
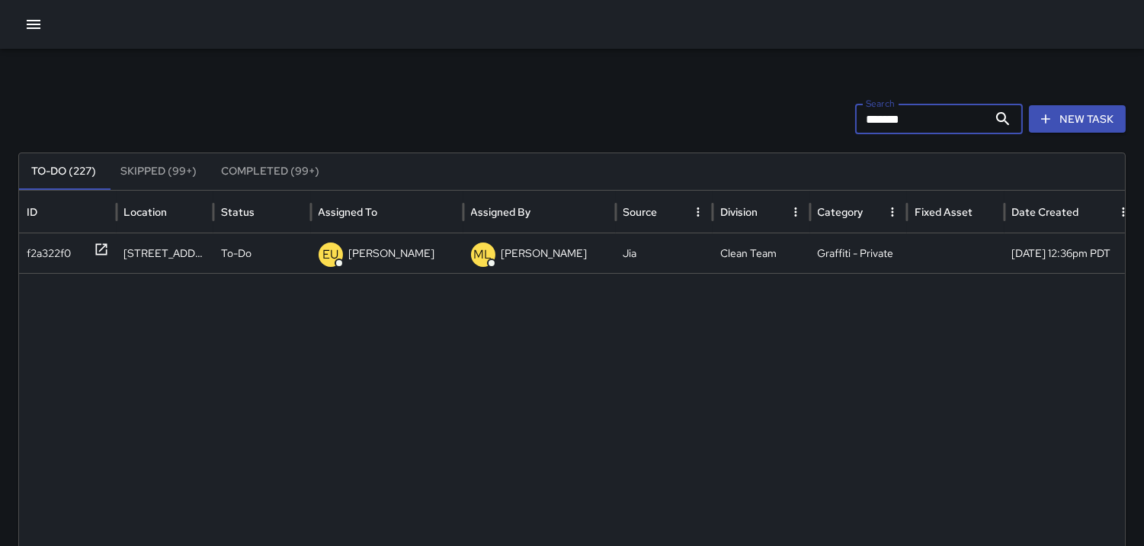
click at [939, 130] on input "*******" at bounding box center [921, 119] width 133 height 30
type input "*"
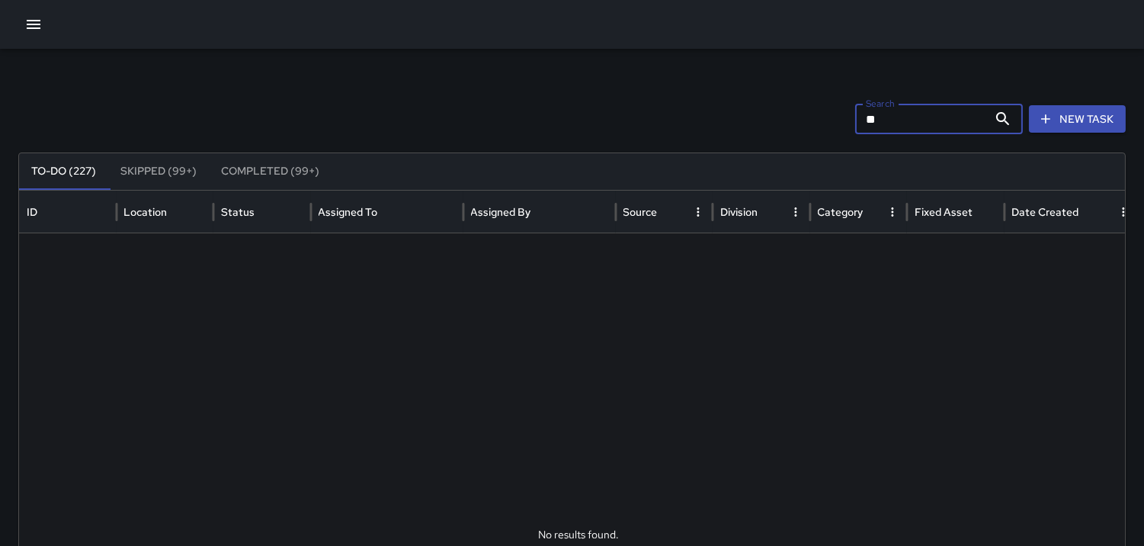
type input "*"
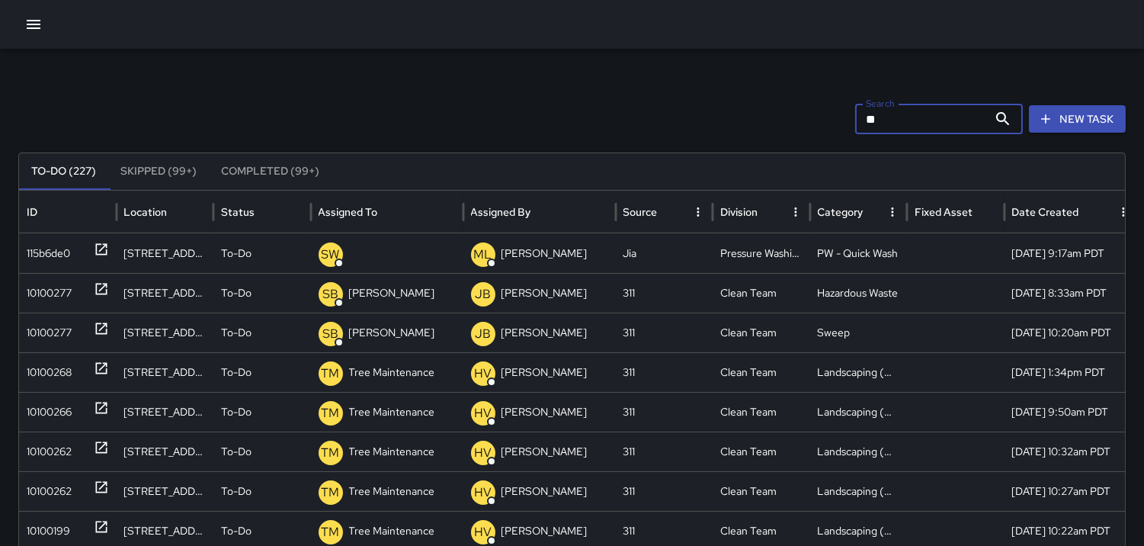
type input "*"
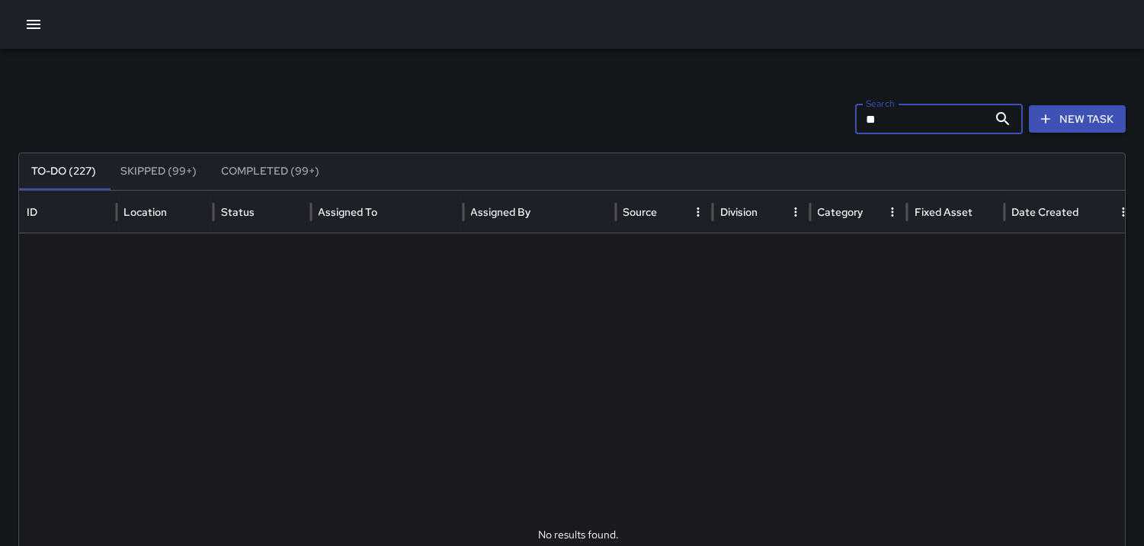
type input "*"
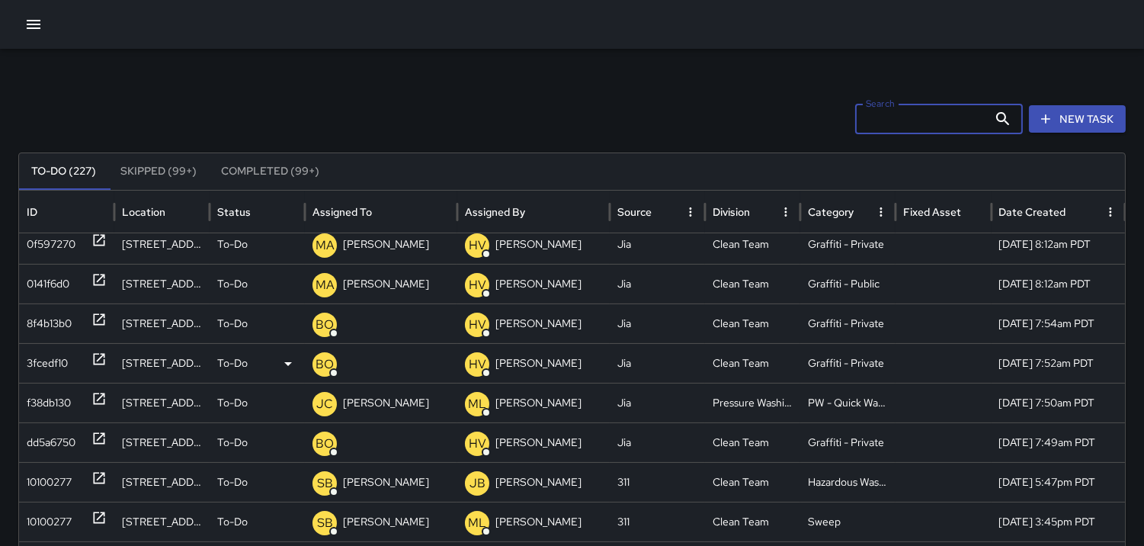
scroll to position [755, 0]
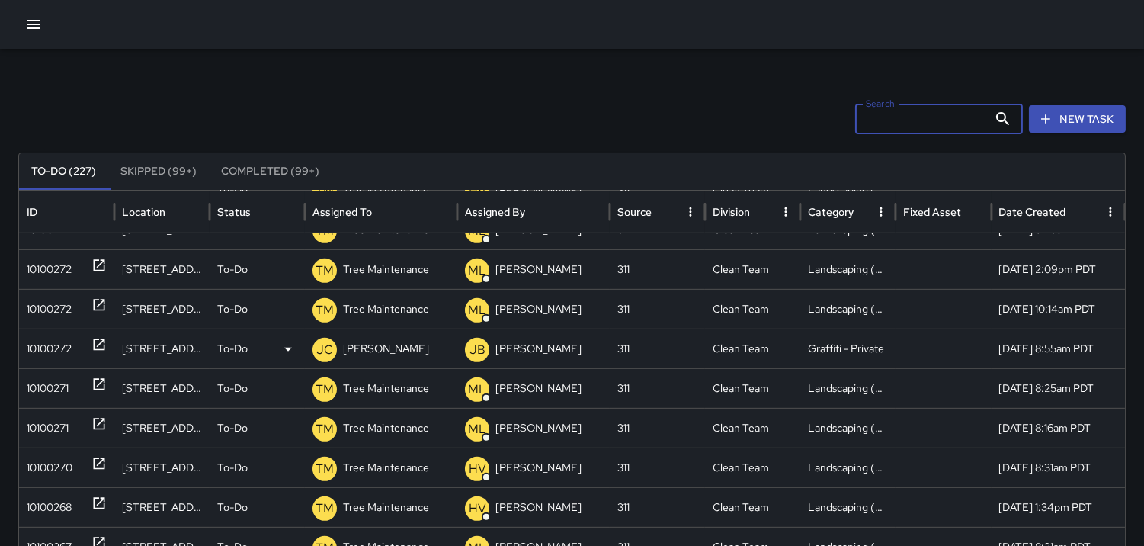
click at [47, 345] on div "10100272" at bounding box center [49, 348] width 45 height 39
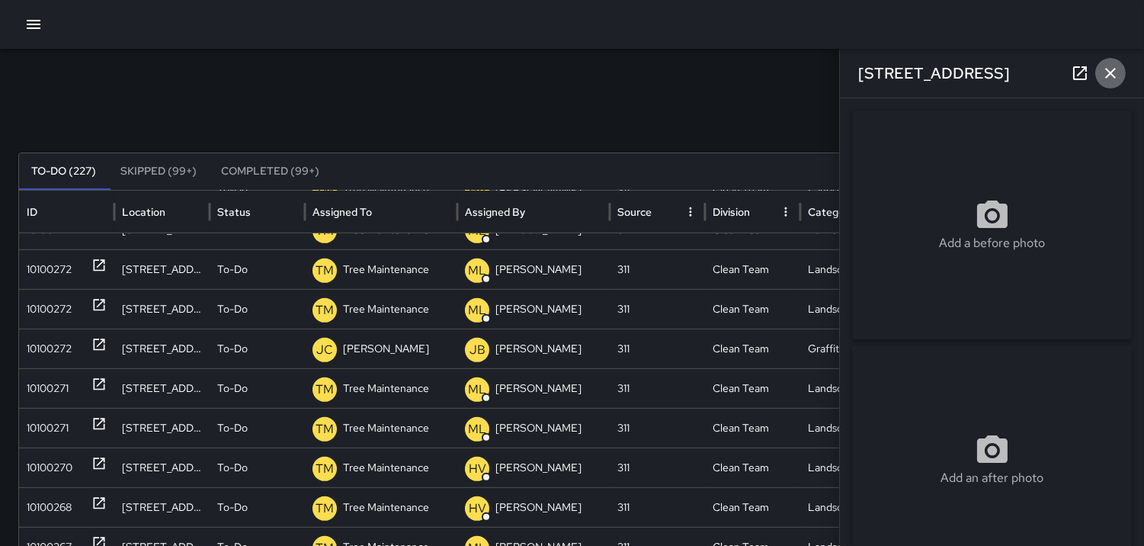
click at [1105, 72] on icon "button" at bounding box center [1111, 73] width 18 height 18
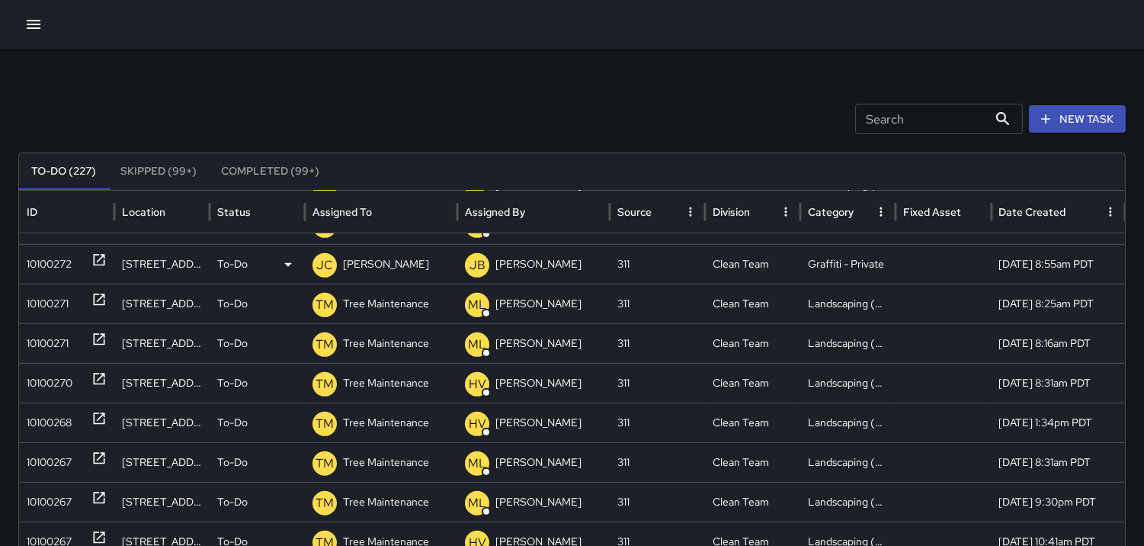
click at [34, 254] on div "10100272" at bounding box center [49, 264] width 45 height 39
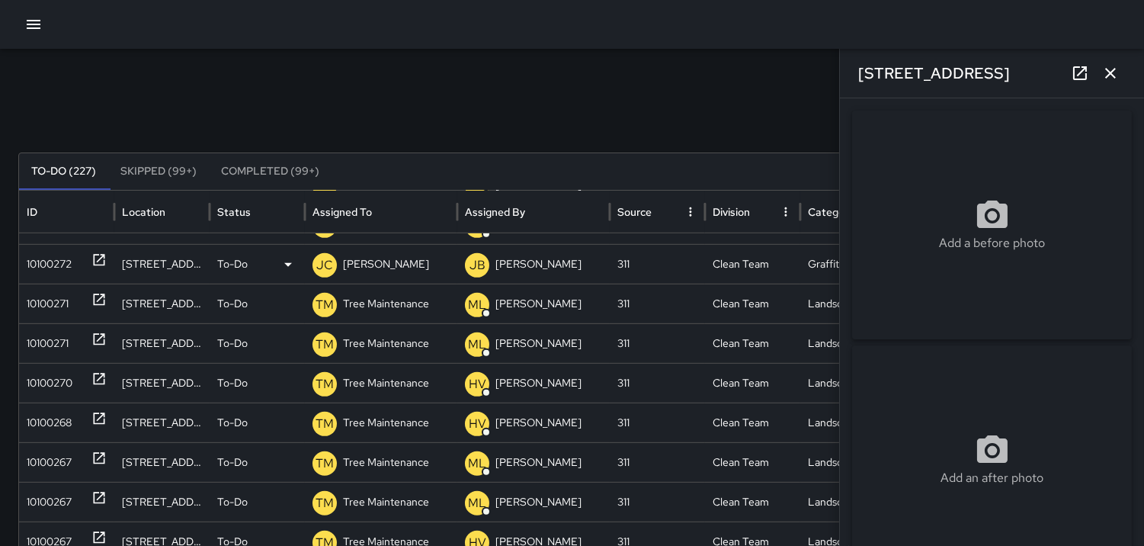
type input "**********"
click at [1110, 80] on icon "button" at bounding box center [1111, 73] width 18 height 18
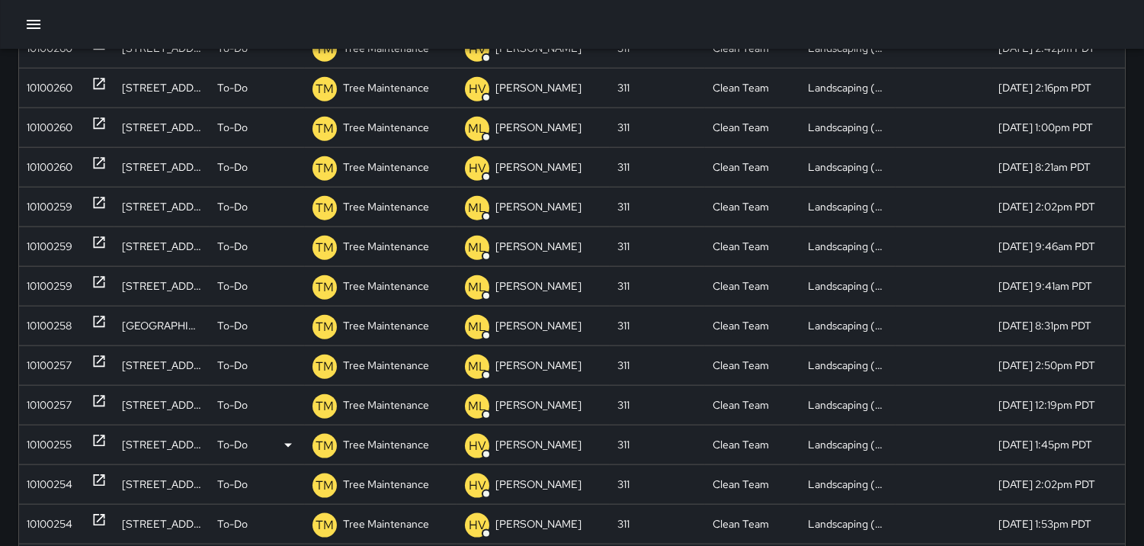
click at [30, 438] on div "10100255" at bounding box center [49, 444] width 45 height 39
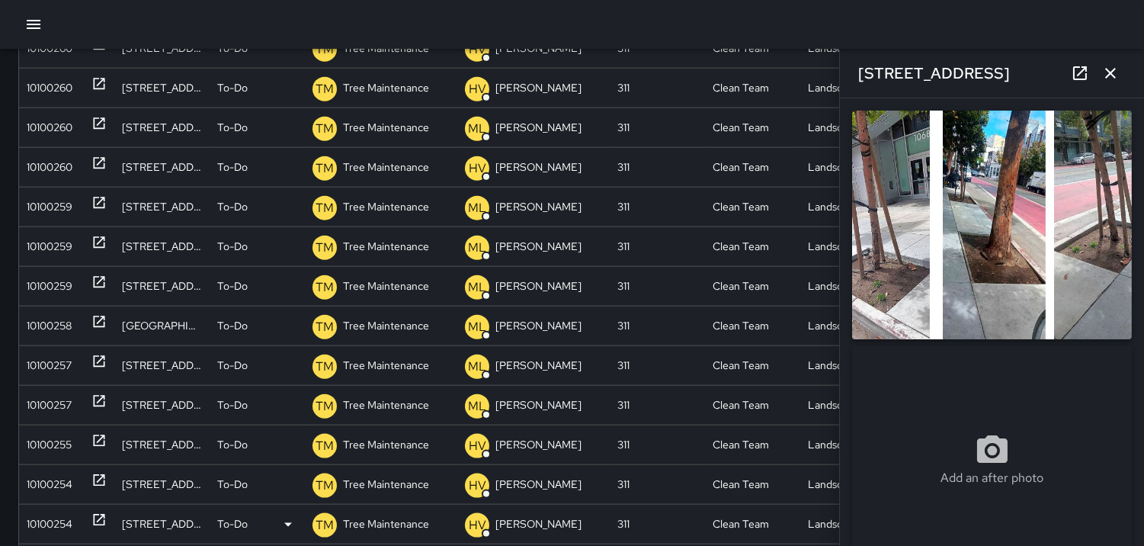
click at [39, 516] on div "10100254" at bounding box center [50, 524] width 46 height 39
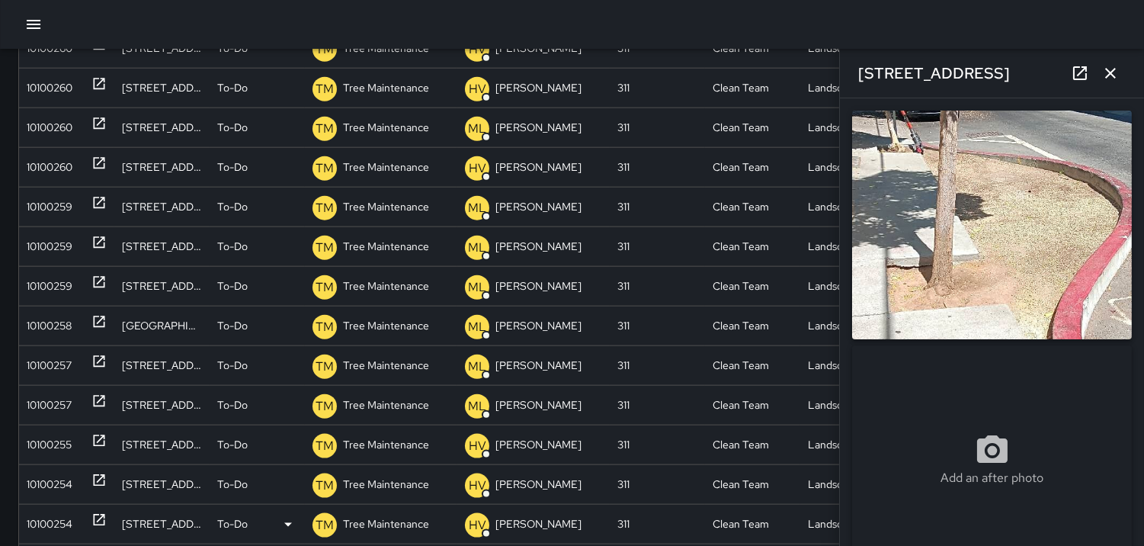
type input "**********"
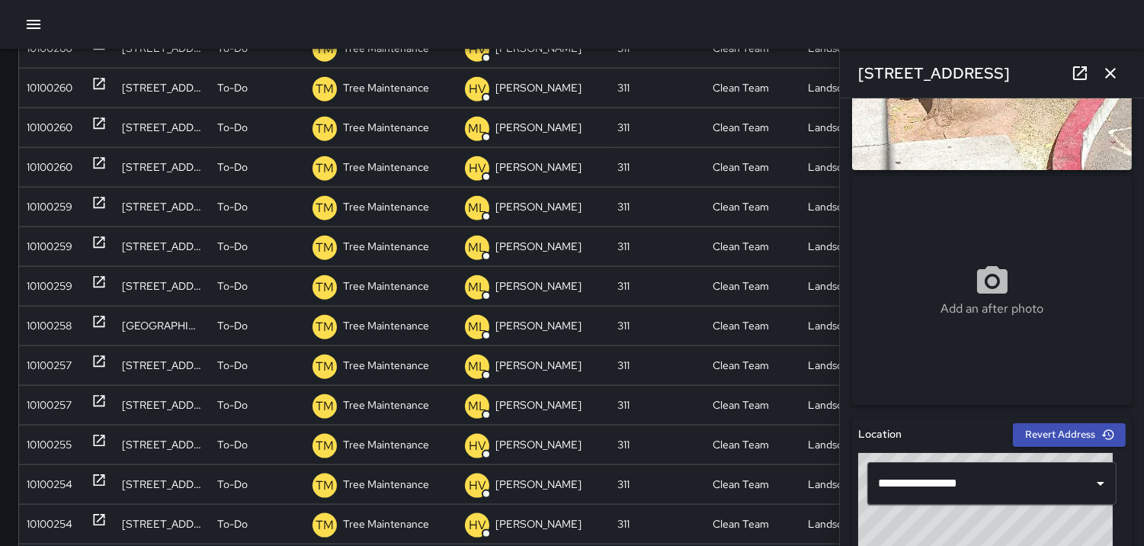
click at [1115, 78] on icon "button" at bounding box center [1110, 73] width 11 height 11
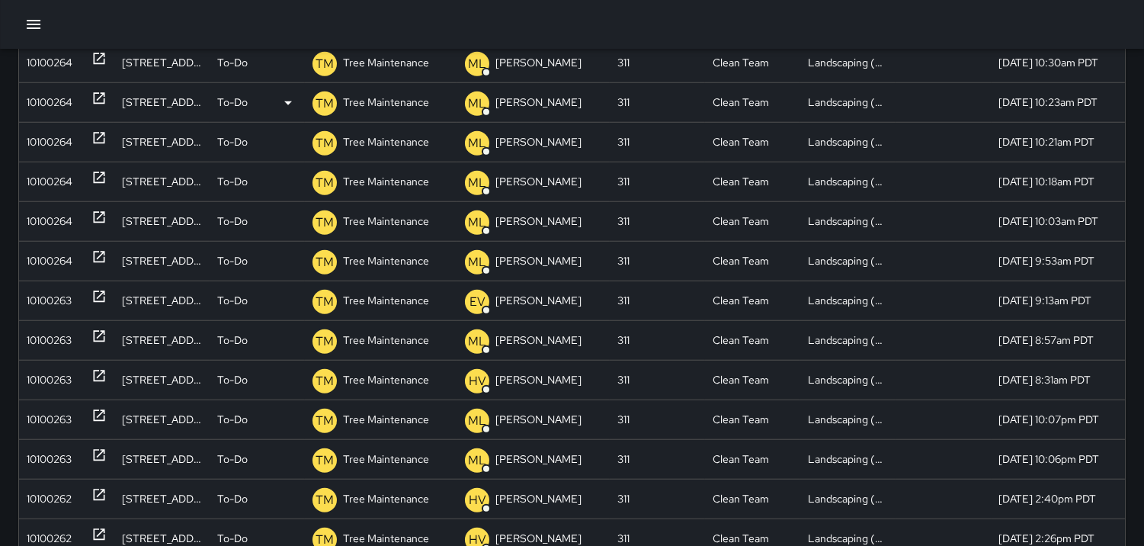
click at [58, 99] on div "10100264" at bounding box center [50, 102] width 46 height 39
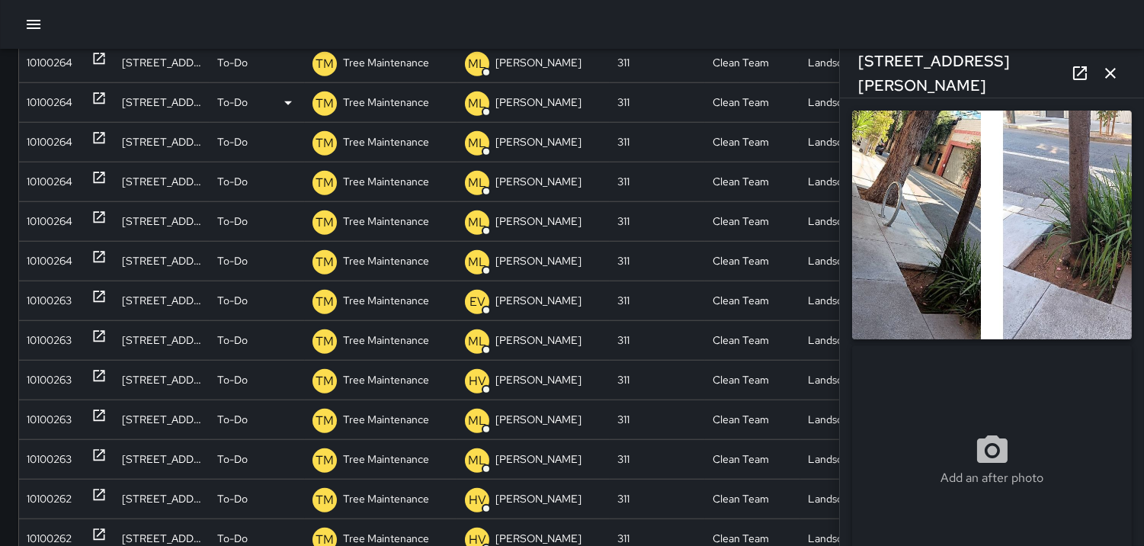
type input "**********"
click at [39, 146] on div "10100264" at bounding box center [50, 142] width 46 height 39
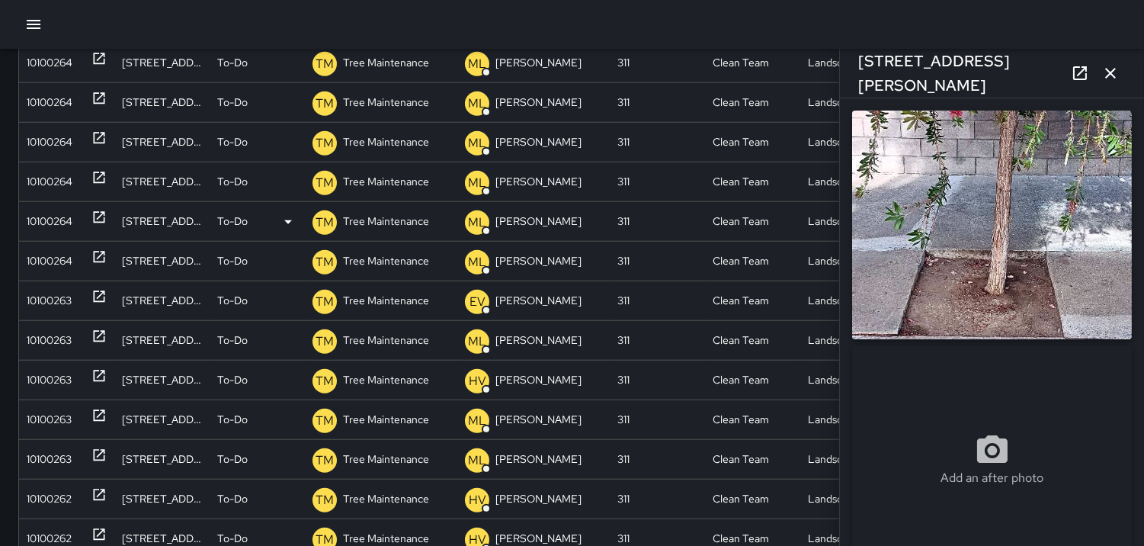
click at [47, 210] on div "10100264" at bounding box center [50, 221] width 46 height 39
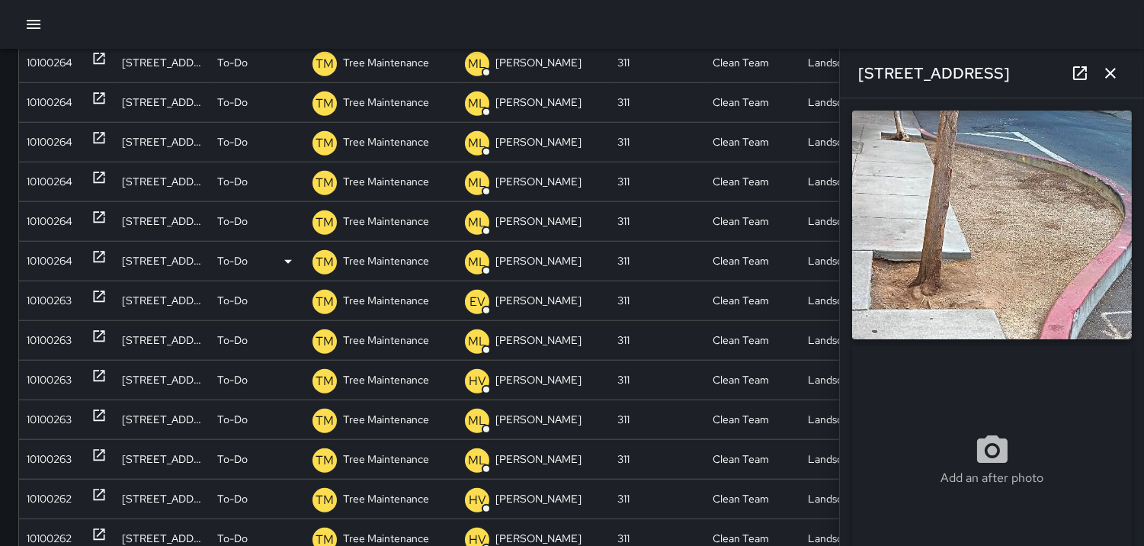
click at [63, 262] on div "10100264" at bounding box center [50, 261] width 46 height 39
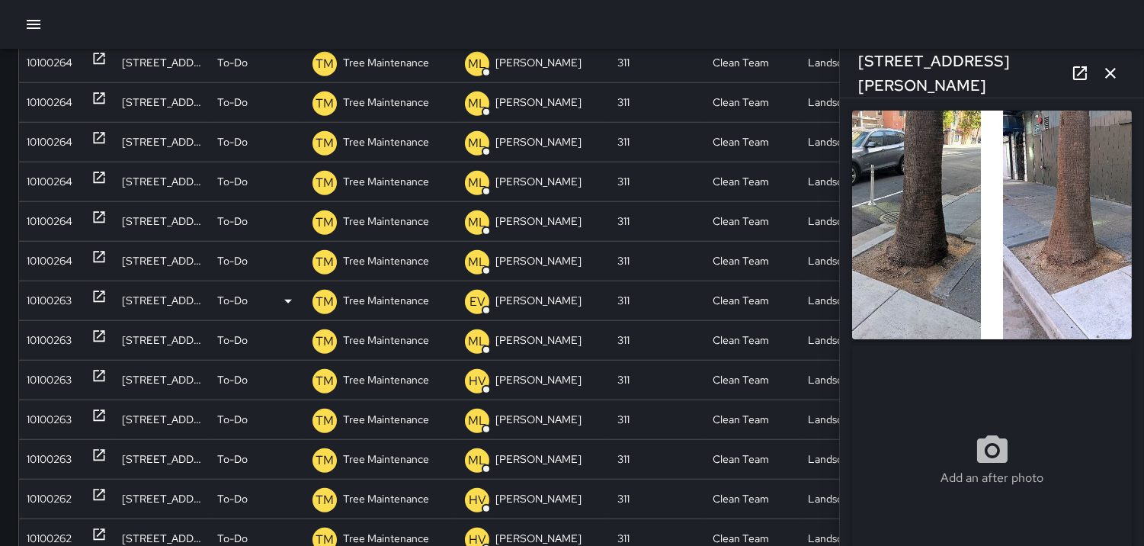
type input "**********"
click at [50, 309] on div "10100263" at bounding box center [49, 300] width 45 height 39
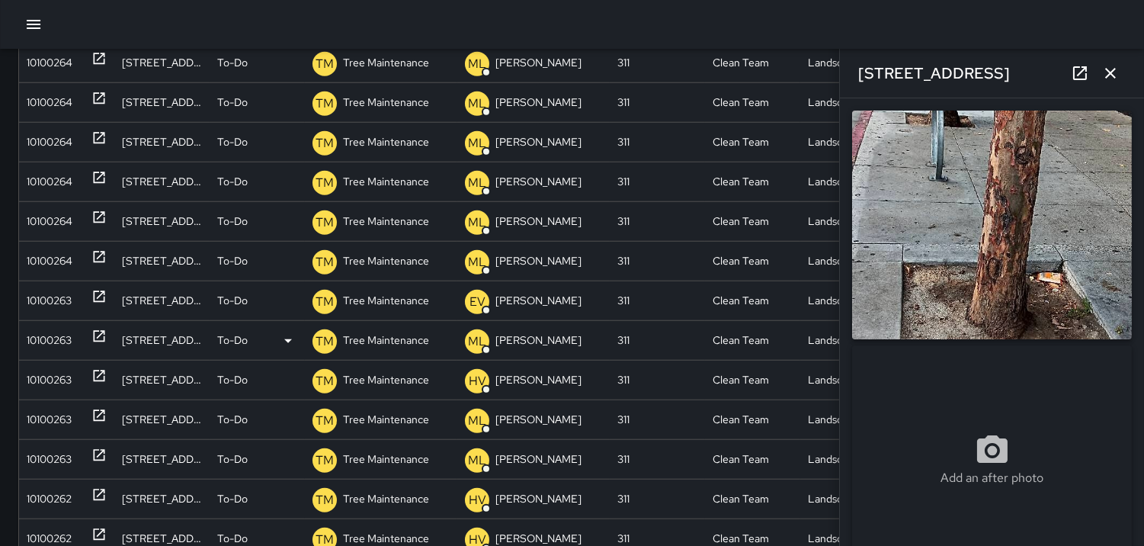
click at [43, 337] on div "10100263" at bounding box center [49, 340] width 45 height 39
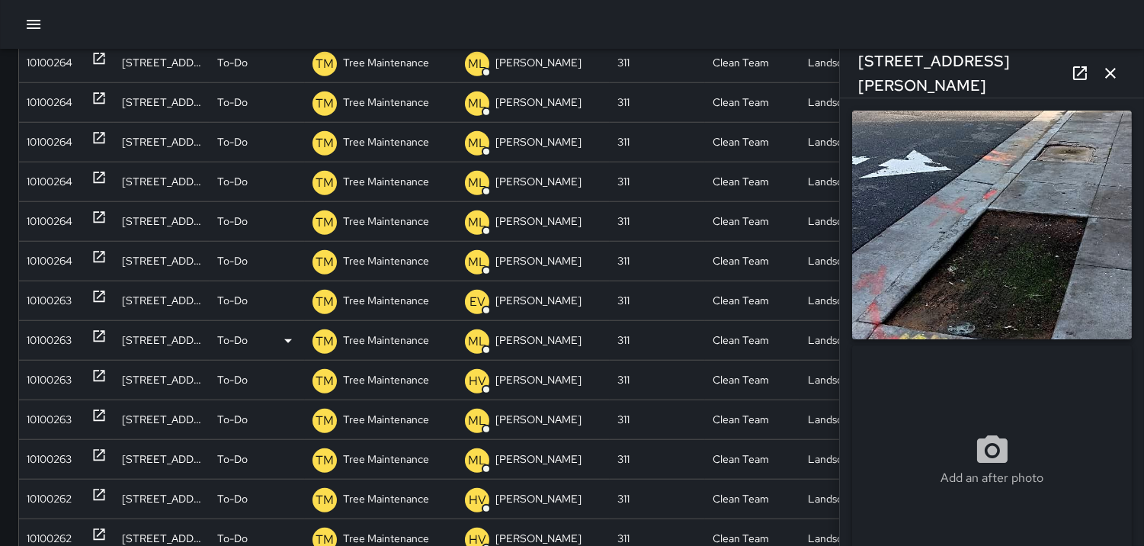
type input "**********"
click at [57, 405] on div "10100263" at bounding box center [49, 419] width 45 height 39
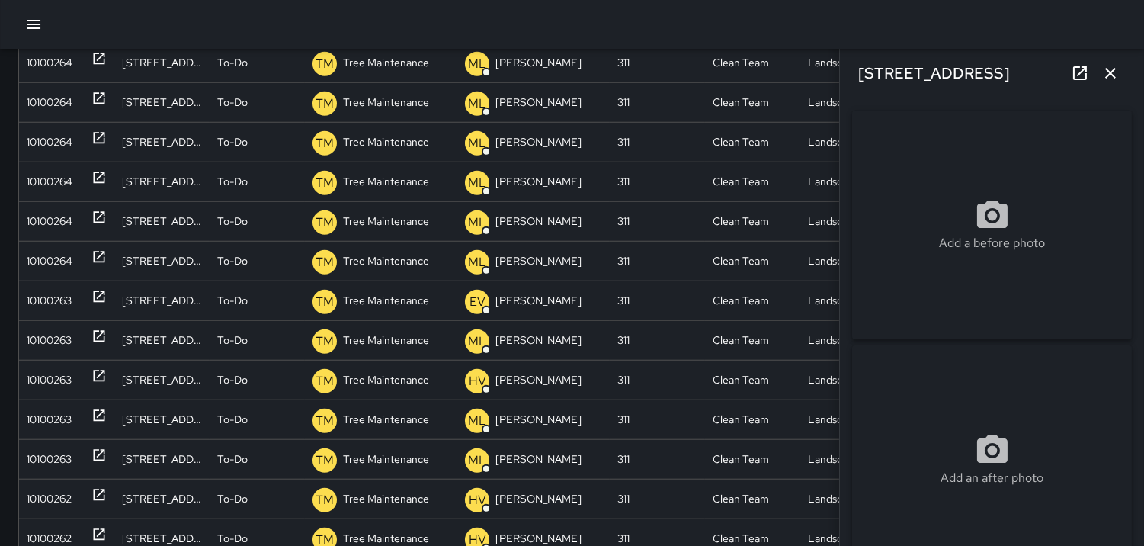
click at [1113, 69] on icon "button" at bounding box center [1111, 73] width 18 height 18
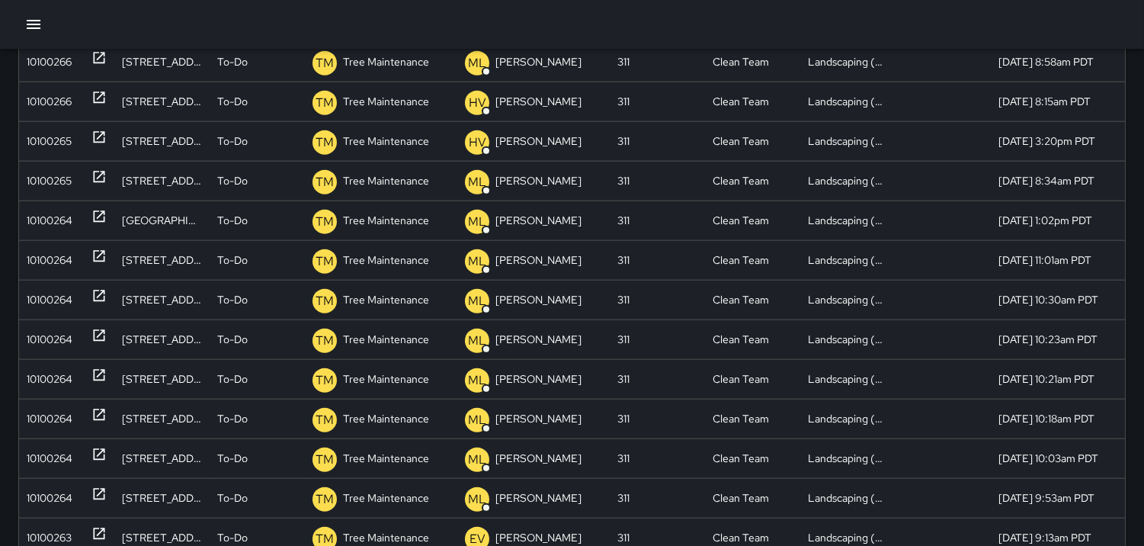
scroll to position [3139, 0]
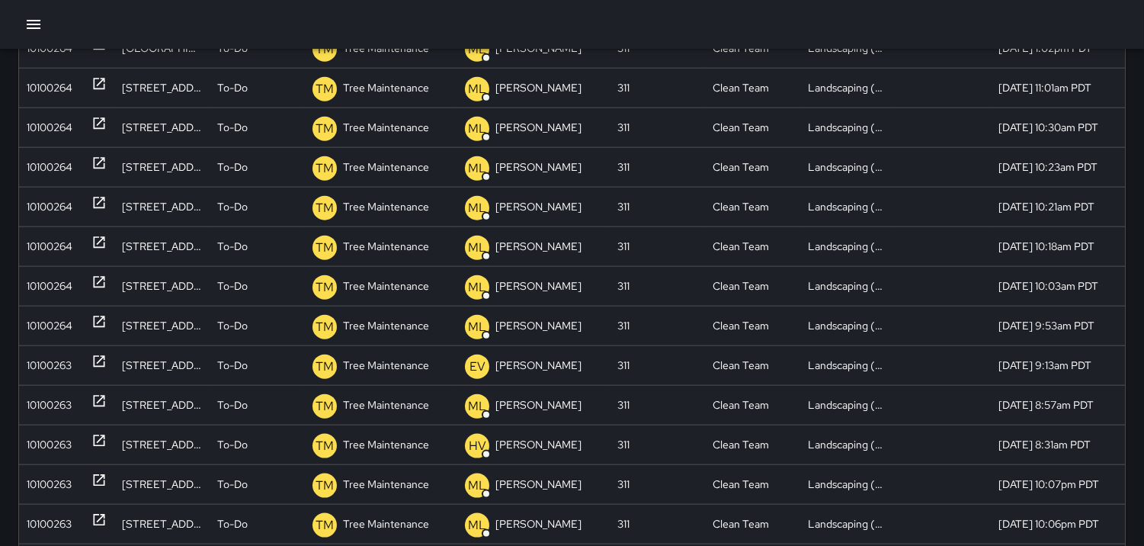
drag, startPoint x: 0, startPoint y: 31, endPoint x: 0, endPoint y: 463, distance: 431.5
